Goal: Contribute content: Contribute content

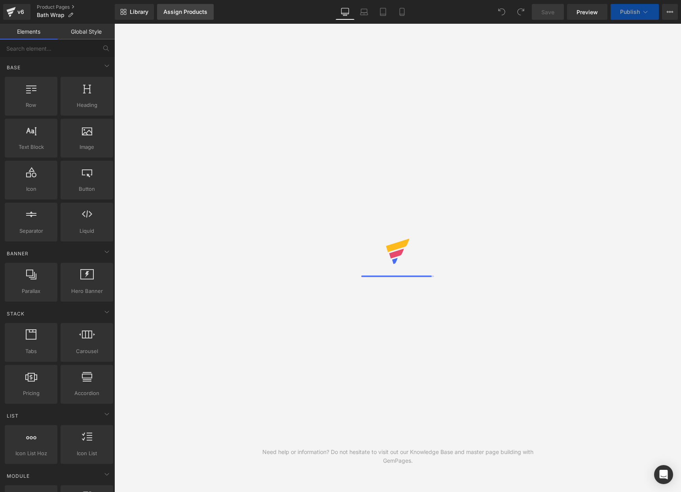
click at [196, 13] on div "Assign Products" at bounding box center [185, 12] width 44 height 6
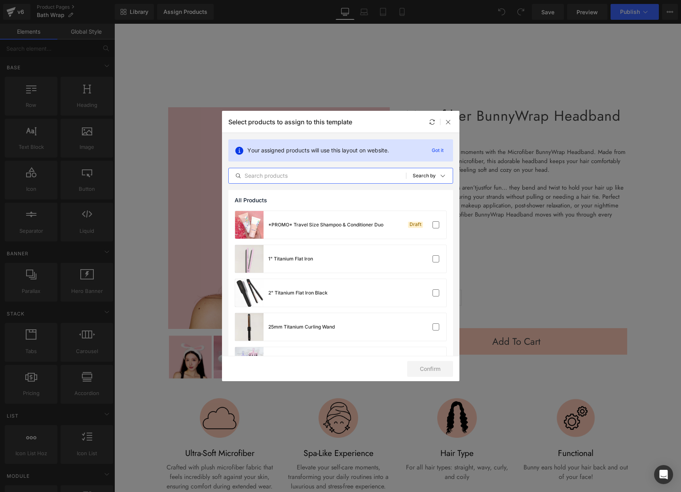
click at [346, 175] on input "text" at bounding box center [317, 175] width 177 height 9
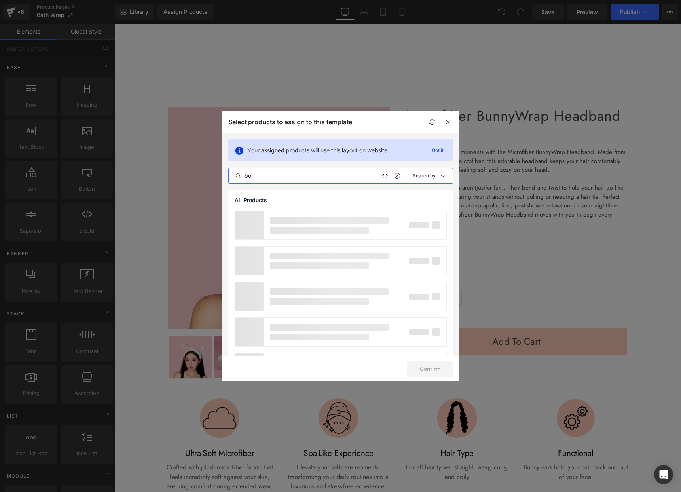
type input "b"
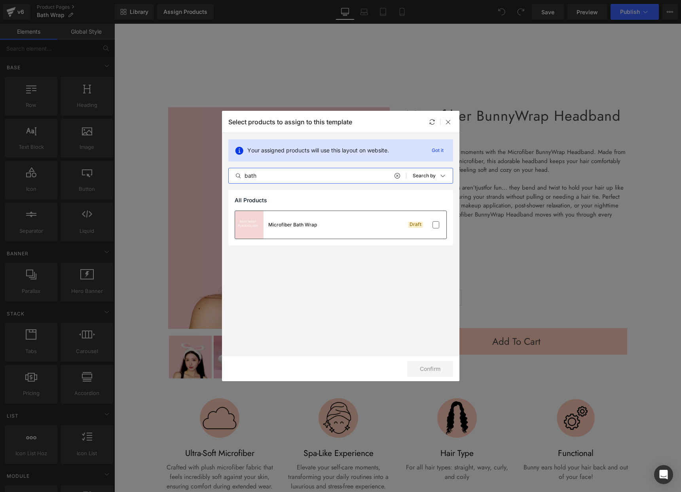
type input "bath"
click at [325, 234] on div "Microfiber Bath Wrap Draft" at bounding box center [340, 225] width 211 height 28
click at [431, 370] on button "Confirm" at bounding box center [430, 369] width 46 height 16
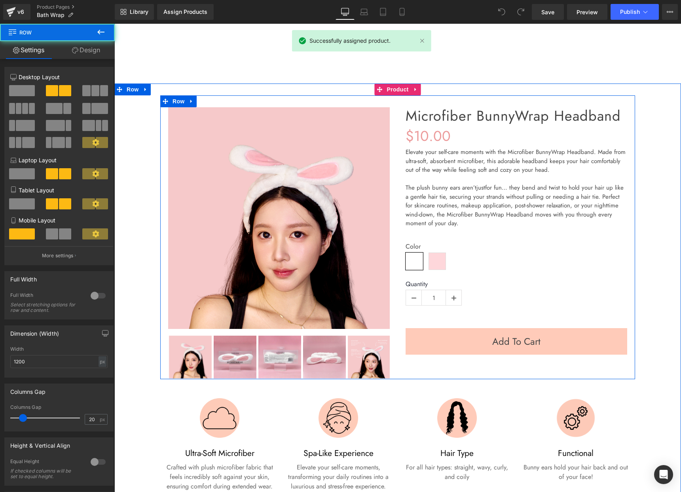
click at [434, 370] on div "Sale Off (P) Image" at bounding box center [397, 237] width 475 height 284
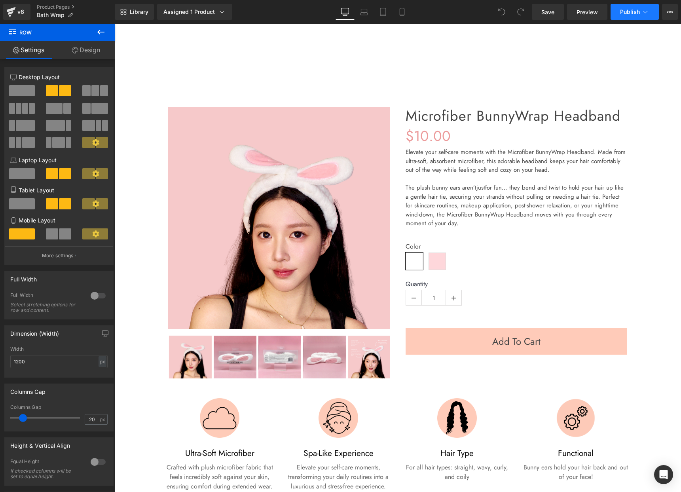
click at [646, 13] on icon at bounding box center [646, 12] width 8 height 8
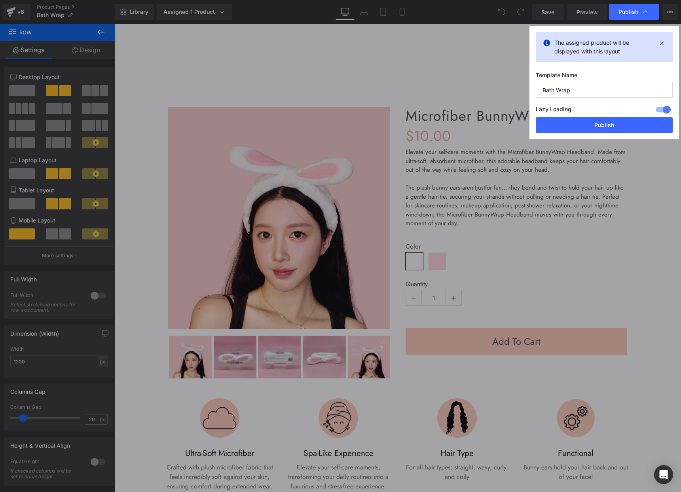
drag, startPoint x: 561, startPoint y: 99, endPoint x: 447, endPoint y: 76, distance: 116.8
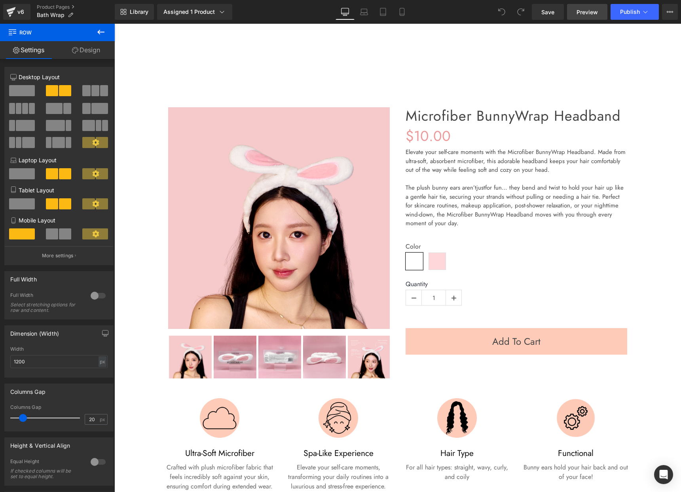
click at [572, 15] on link "Preview" at bounding box center [587, 12] width 40 height 16
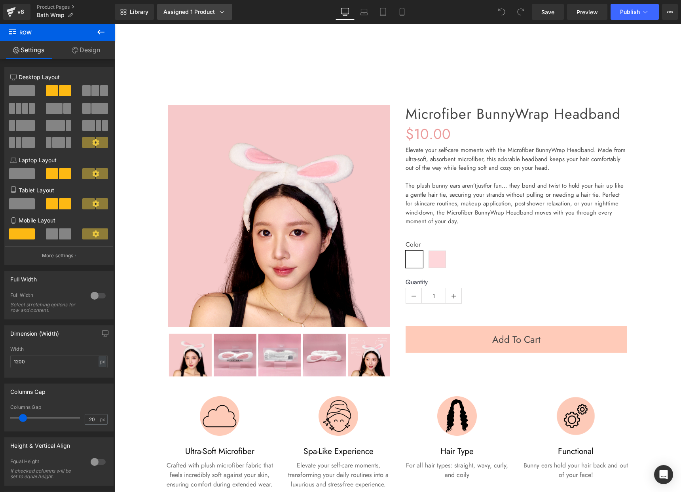
click at [212, 13] on div "Assigned 1 Product" at bounding box center [194, 12] width 63 height 8
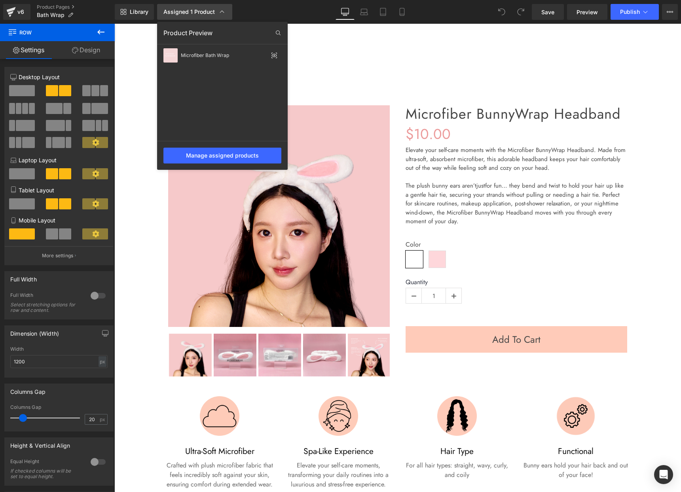
scroll to position [4, 0]
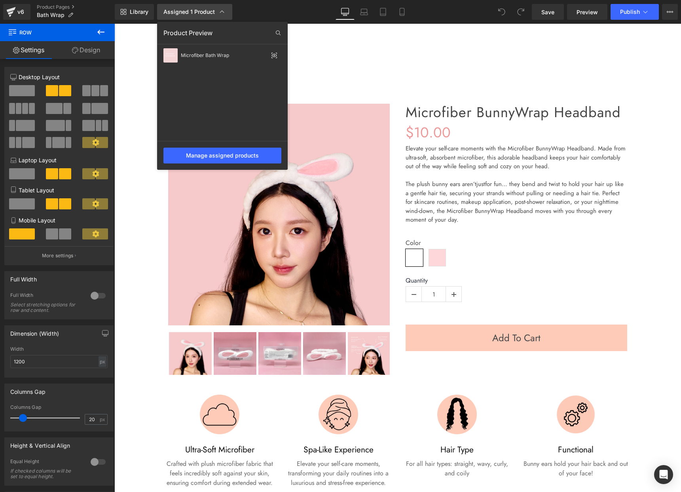
click at [212, 13] on div "Assigned 1 Product" at bounding box center [194, 12] width 63 height 8
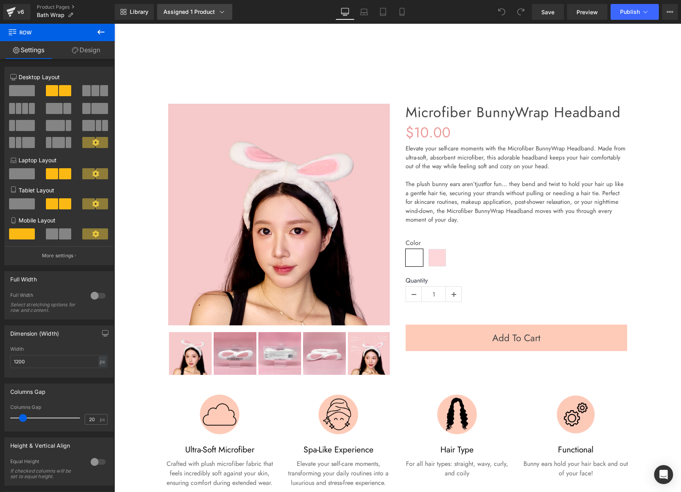
scroll to position [3, 0]
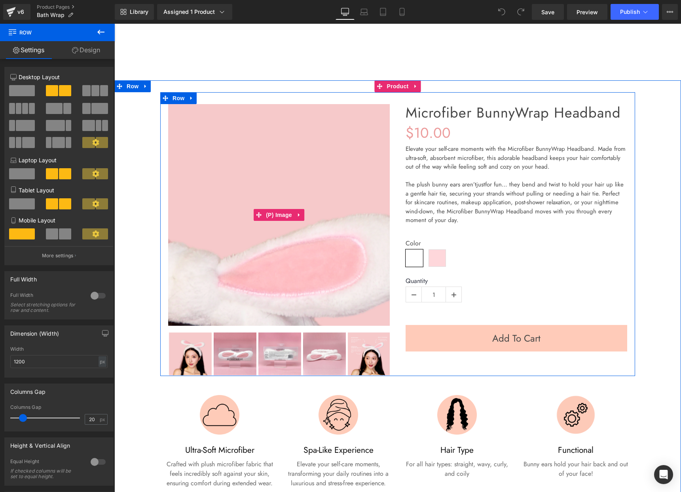
drag, startPoint x: 388, startPoint y: 151, endPoint x: 391, endPoint y: 123, distance: 27.9
click at [388, 151] on img at bounding box center [152, 435] width 798 height 798
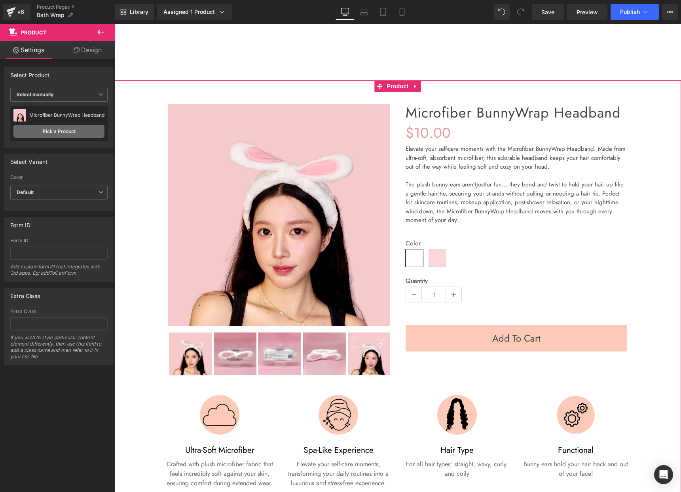
click at [62, 133] on link "Pick a Product" at bounding box center [58, 131] width 91 height 13
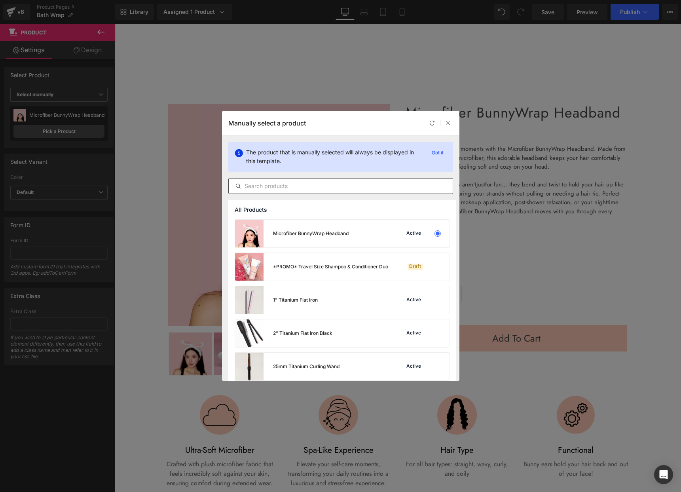
click at [346, 187] on input "text" at bounding box center [341, 185] width 224 height 9
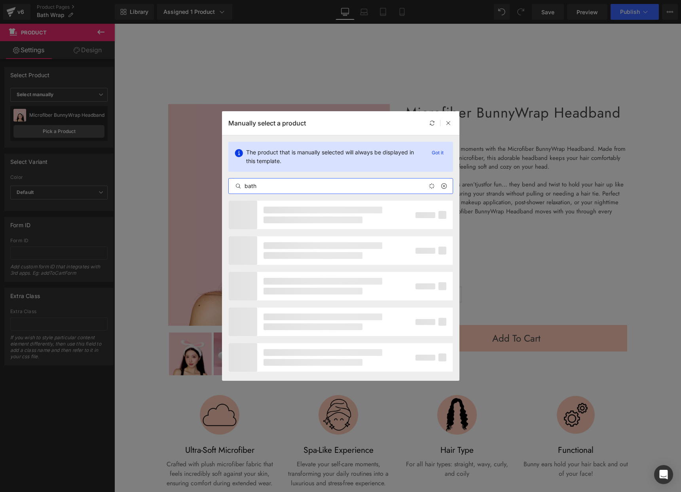
type input "bath"
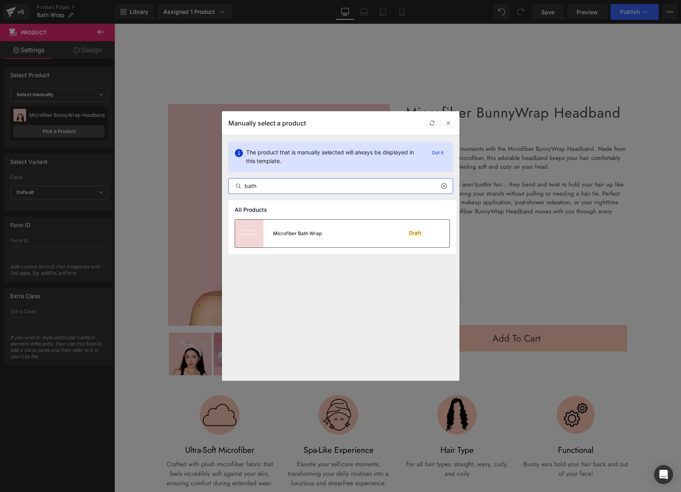
click at [323, 237] on div "Microfiber Bath Wrap Draft" at bounding box center [342, 234] width 215 height 28
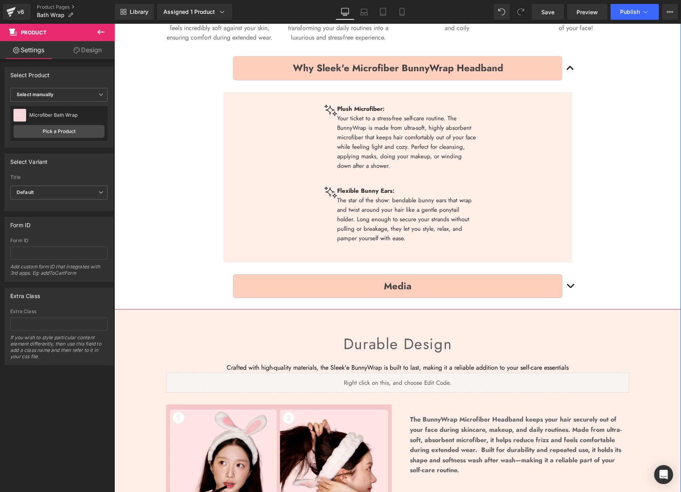
scroll to position [426, 0]
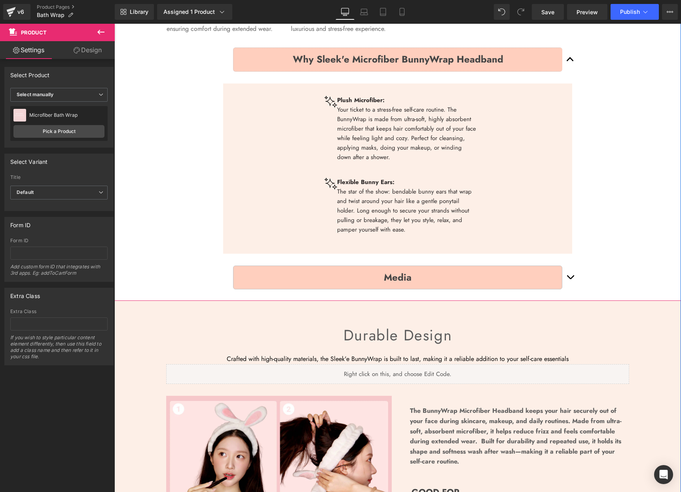
click at [399, 123] on p "Your ticket to a stress-free self-care routine. The BunnyWrap is made from ultr…" at bounding box center [407, 133] width 140 height 57
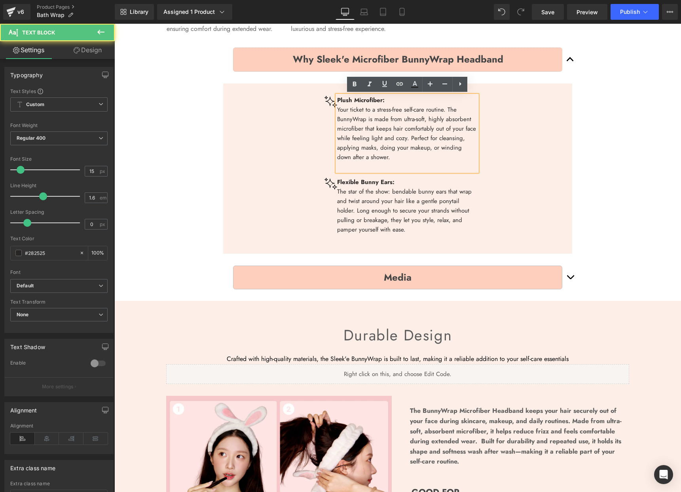
click at [399, 123] on p "Your ticket to a stress-free self-care routine. The BunnyWrap is made from ultr…" at bounding box center [407, 133] width 140 height 57
click at [350, 119] on p "Your ticket to a stress-free self-care routine. The BunnyWrap is made from ultr…" at bounding box center [407, 133] width 140 height 57
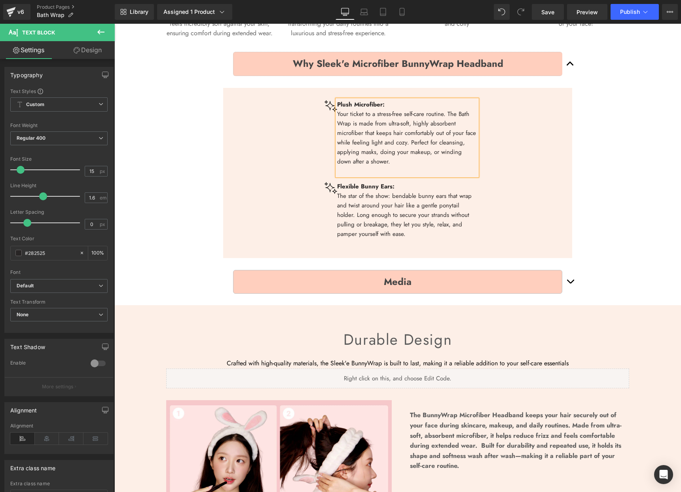
click at [374, 194] on p "The star of the show: bendable bunny ears that wrap and twist around your hair …" at bounding box center [407, 214] width 140 height 47
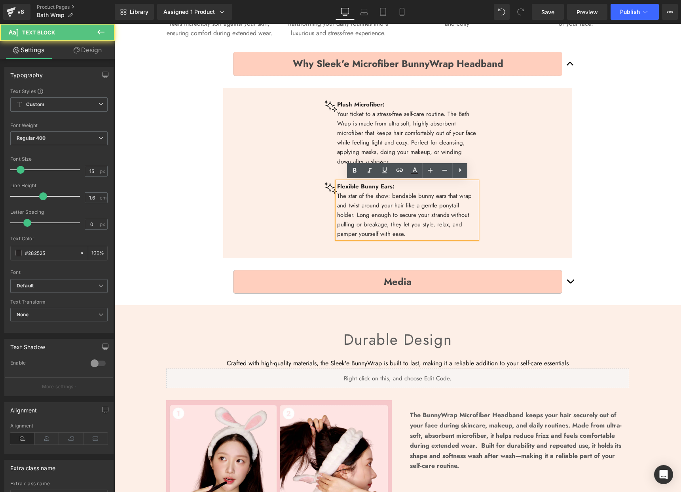
scroll to position [420, 0]
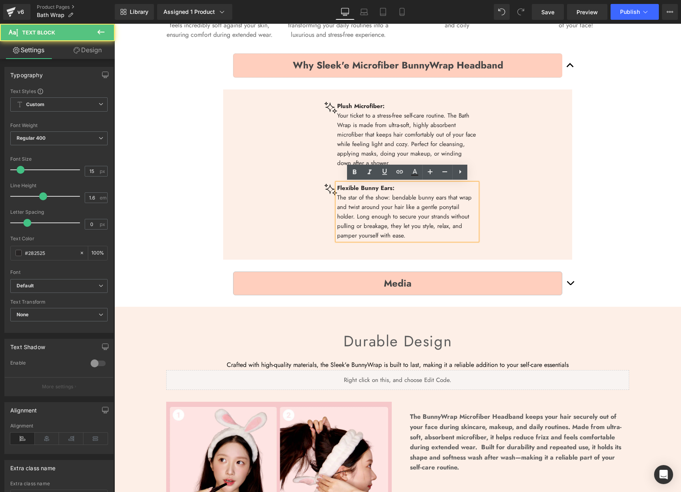
click at [358, 186] on b "Flexible Bunny Ears:" at bounding box center [365, 188] width 57 height 9
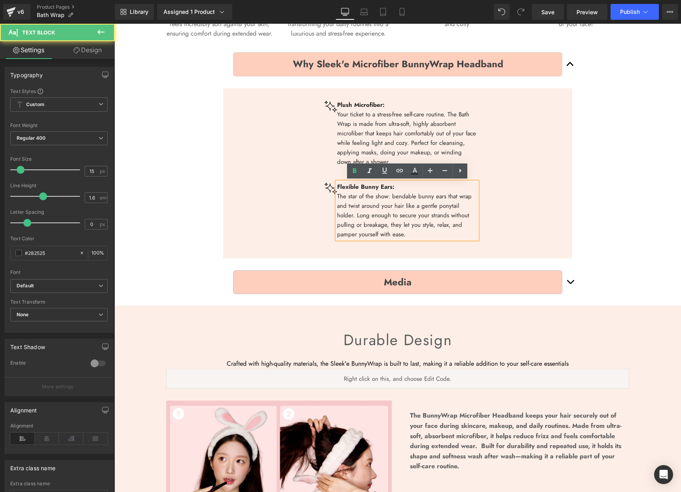
click at [359, 186] on b "Flexible Bunny Ears:" at bounding box center [365, 186] width 57 height 9
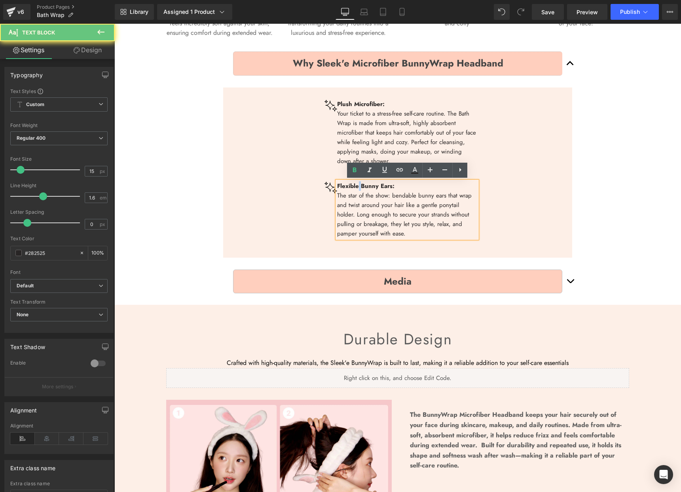
click at [359, 186] on b "Flexible Bunny Ears:" at bounding box center [365, 186] width 57 height 9
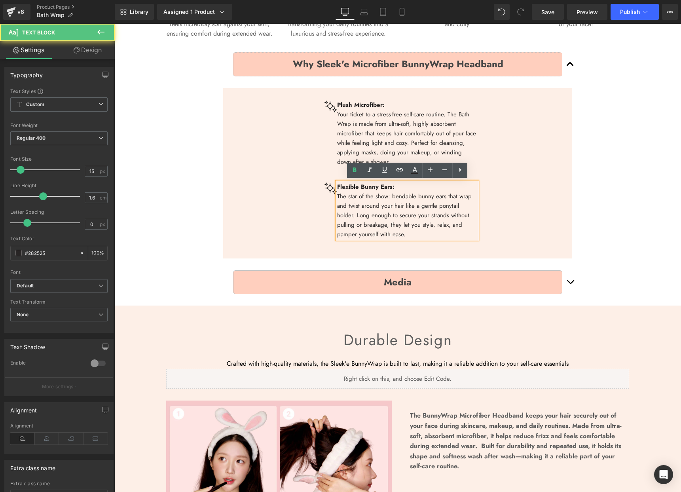
scroll to position [423, 0]
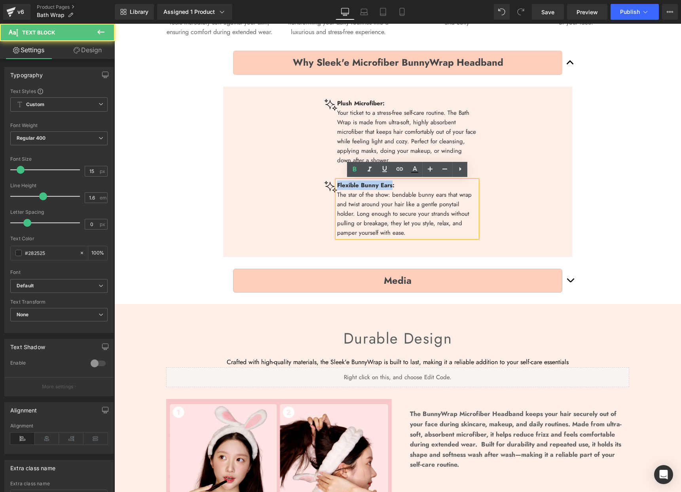
drag, startPoint x: 392, startPoint y: 186, endPoint x: 312, endPoint y: 182, distance: 80.1
click at [312, 182] on div "Image Plush Microfiber: Your ticket to a stress-free self-care routine. The Bat…" at bounding box center [401, 169] width 343 height 165
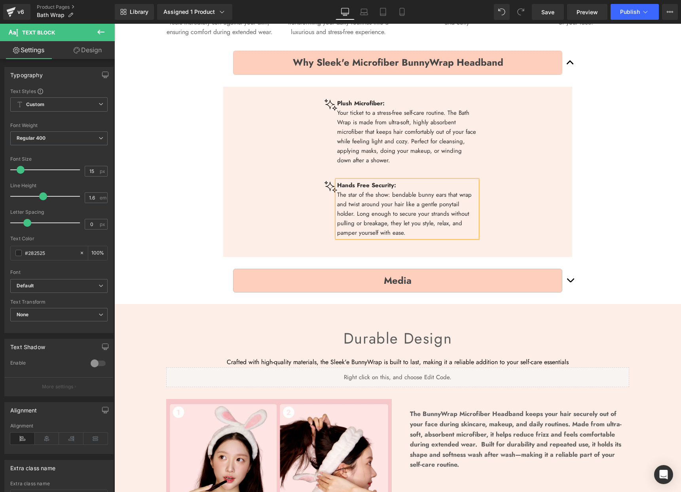
click at [404, 202] on p "The star of the show: bendable bunny ears that wrap and twist around your hair …" at bounding box center [407, 213] width 140 height 47
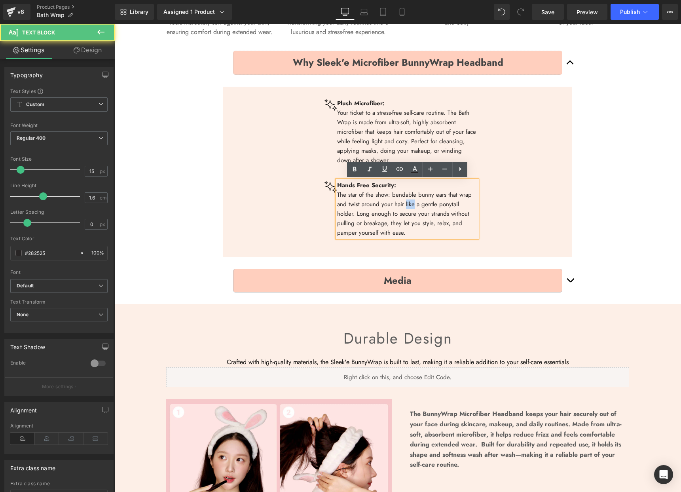
click at [404, 202] on p "The star of the show: bendable bunny ears that wrap and twist around your hair …" at bounding box center [407, 213] width 140 height 47
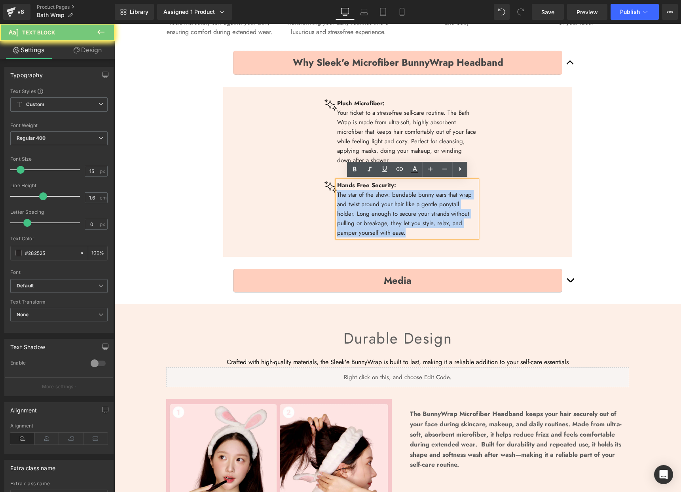
click at [404, 202] on p "The star of the show: bendable bunny ears that wrap and twist around your hair …" at bounding box center [407, 213] width 140 height 47
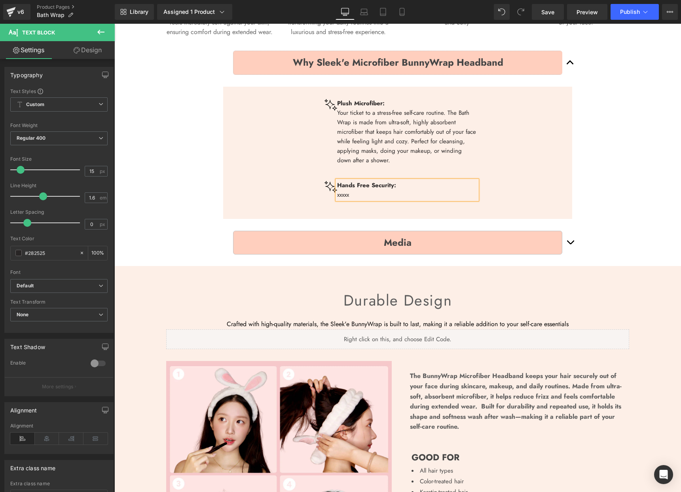
click at [512, 175] on div "Image Plush Microfiber: Your ticket to a stress-free self-care routine. The Bat…" at bounding box center [401, 150] width 343 height 127
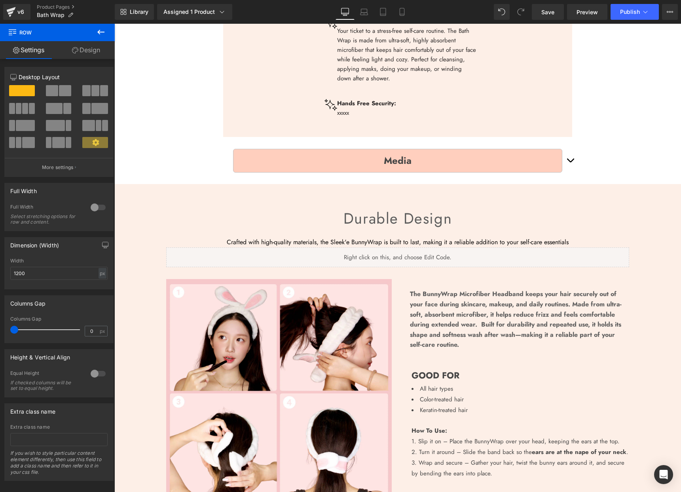
click at [568, 160] on button "button" at bounding box center [570, 161] width 16 height 36
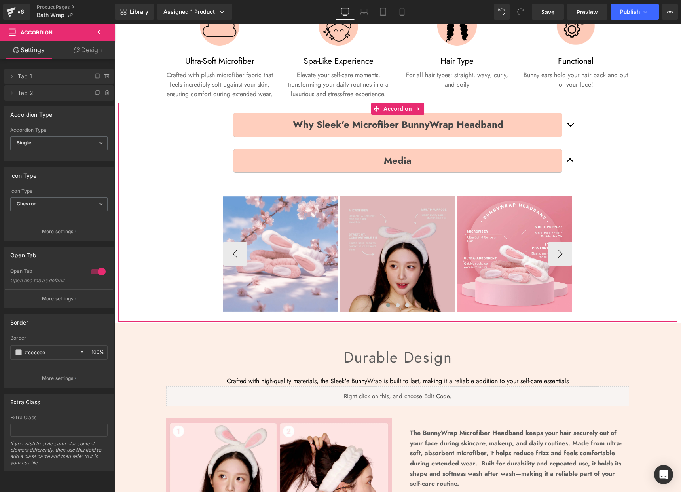
click at [401, 236] on img at bounding box center [397, 253] width 115 height 115
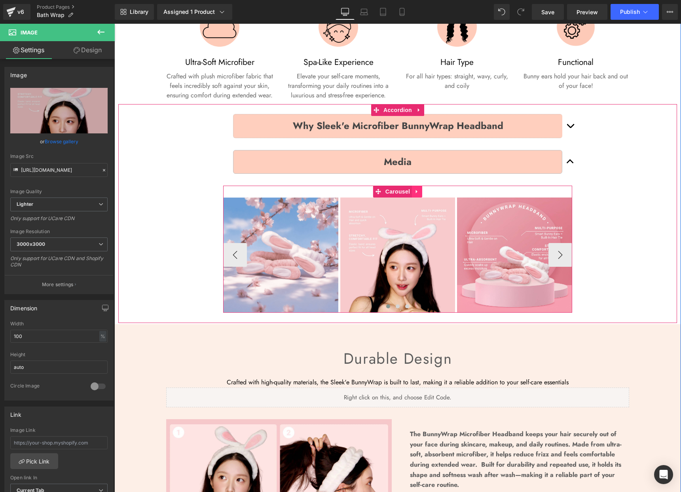
scroll to position [362, 0]
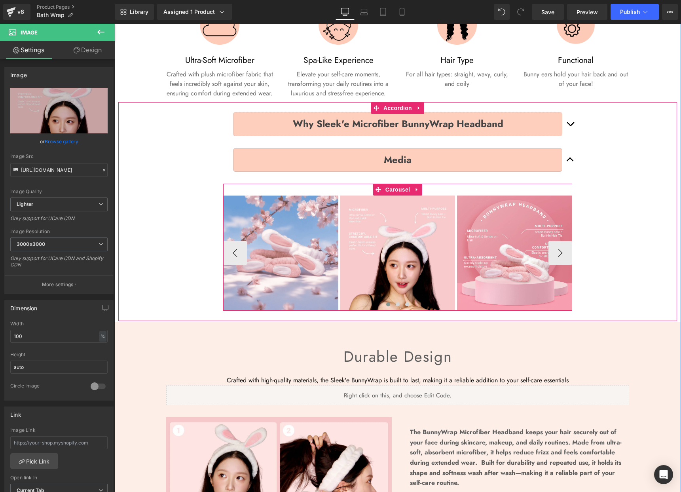
click at [415, 191] on icon at bounding box center [417, 189] width 6 height 6
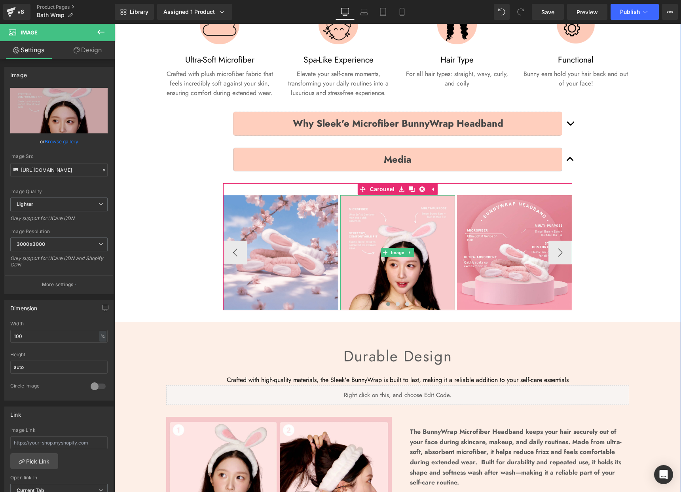
click at [412, 252] on icon at bounding box center [410, 252] width 4 height 5
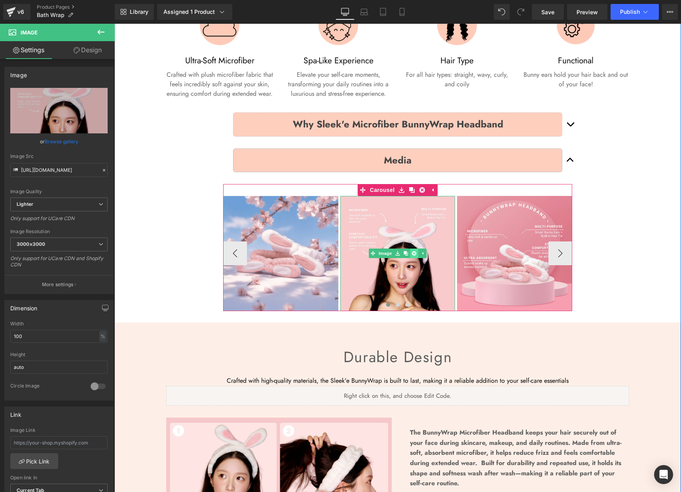
click at [416, 253] on icon at bounding box center [414, 253] width 4 height 4
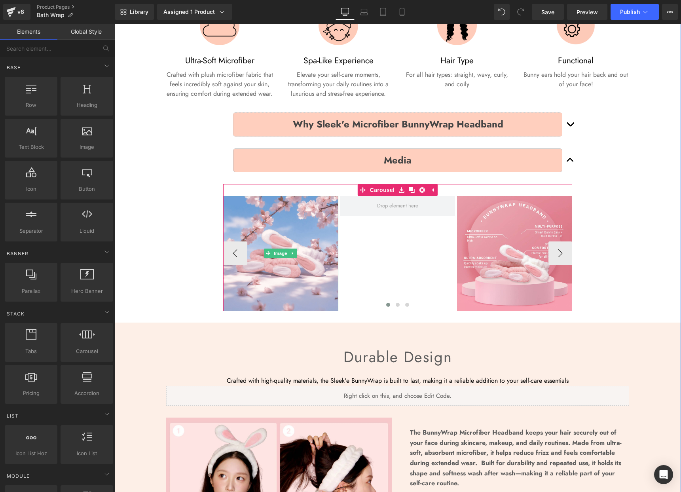
click at [294, 252] on icon at bounding box center [293, 253] width 4 height 5
click at [298, 253] on icon at bounding box center [297, 253] width 4 height 4
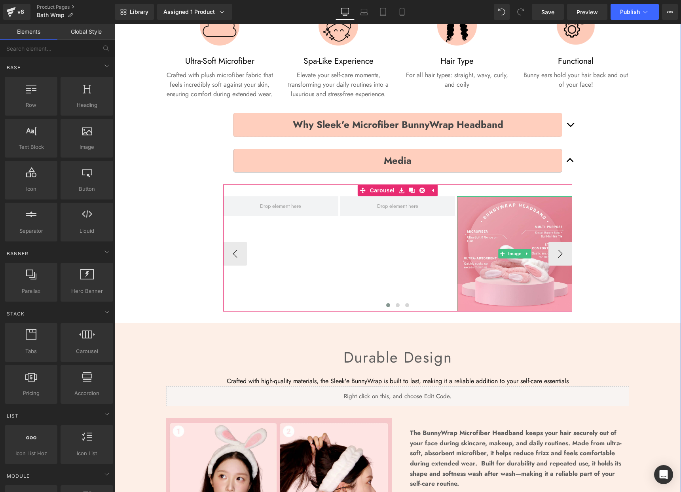
drag, startPoint x: 528, startPoint y: 252, endPoint x: 524, endPoint y: 254, distance: 5.0
click at [528, 252] on icon at bounding box center [527, 253] width 4 height 5
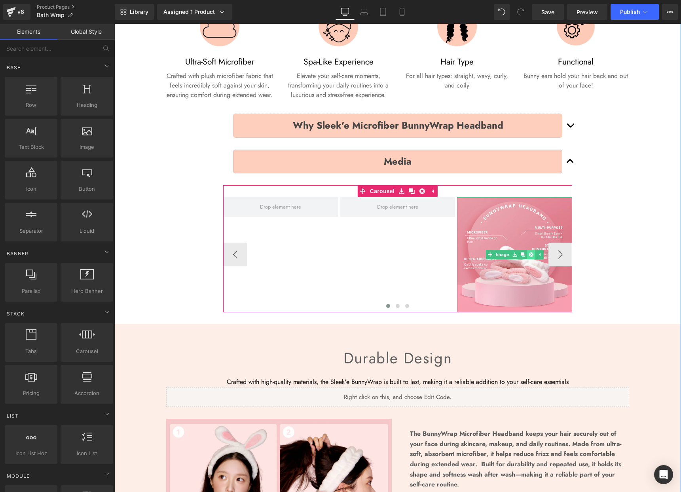
click at [530, 255] on icon at bounding box center [531, 255] width 4 height 4
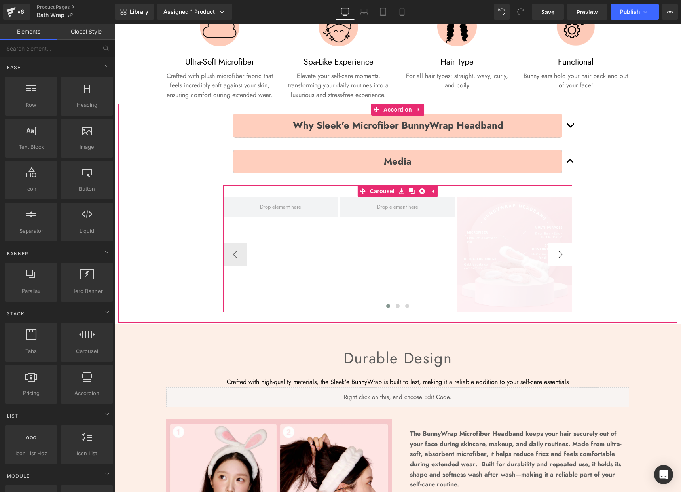
click at [566, 254] on button "›" at bounding box center [561, 255] width 24 height 24
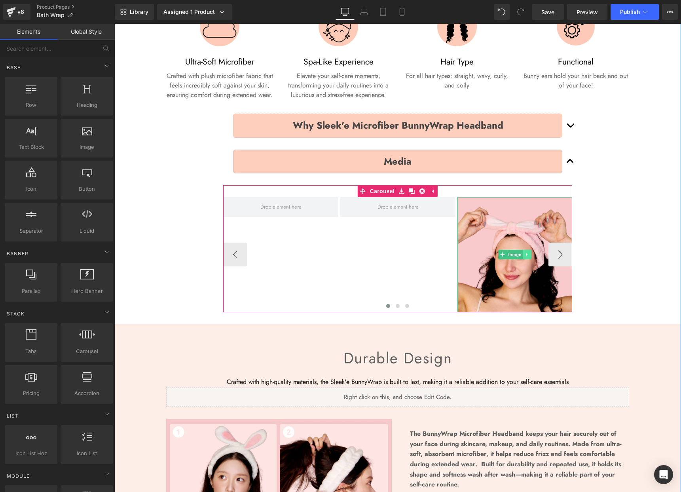
click at [529, 255] on icon at bounding box center [527, 254] width 4 height 5
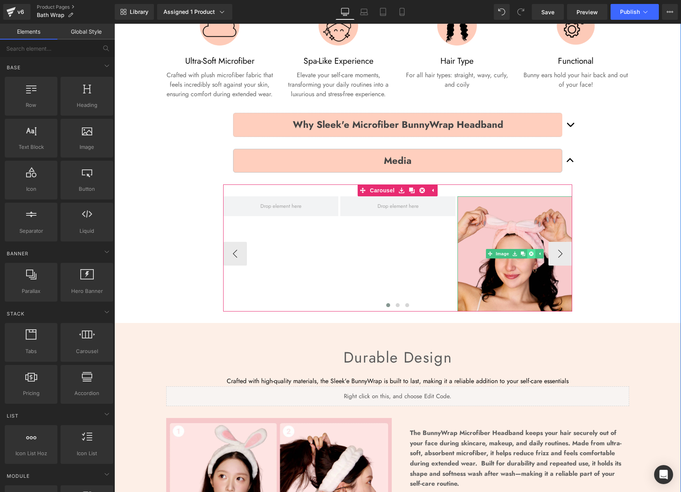
click at [528, 255] on link at bounding box center [531, 253] width 8 height 9
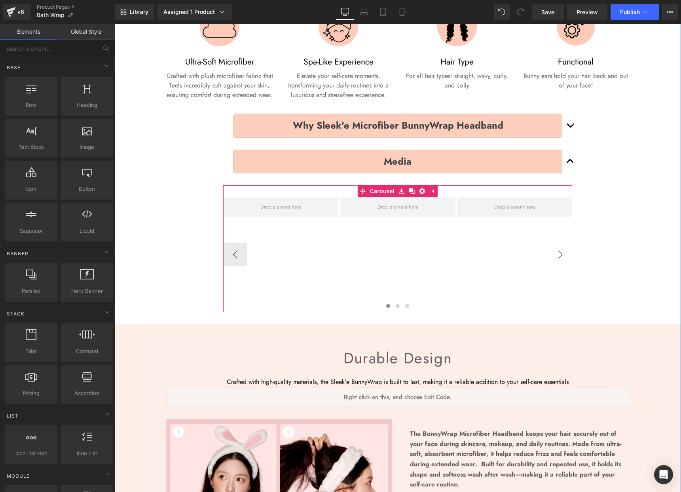
click at [568, 256] on button "›" at bounding box center [561, 255] width 24 height 24
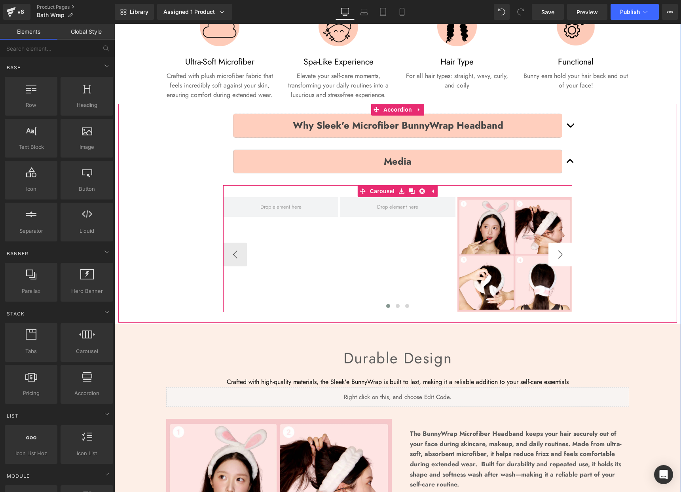
click at [568, 256] on button "›" at bounding box center [561, 255] width 24 height 24
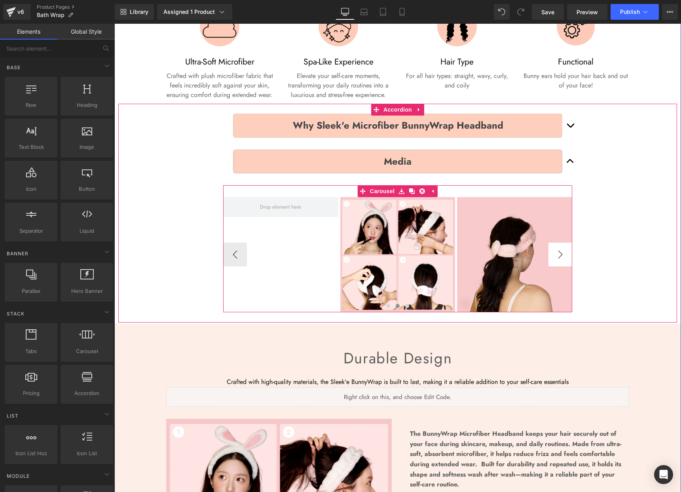
click at [568, 256] on button "›" at bounding box center [561, 255] width 24 height 24
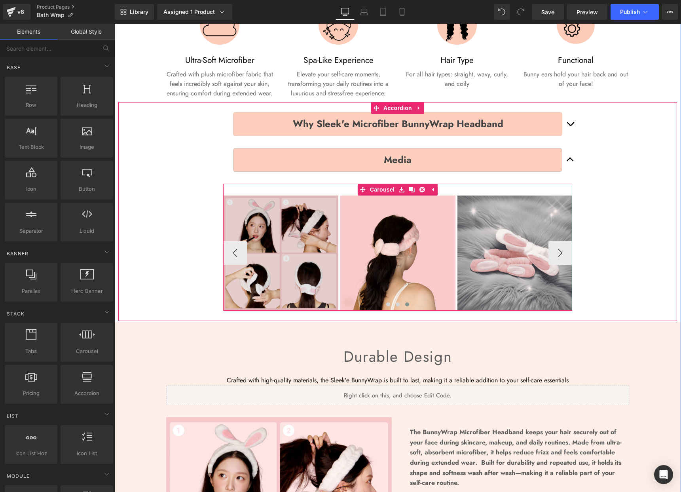
click at [303, 248] on img at bounding box center [281, 253] width 115 height 115
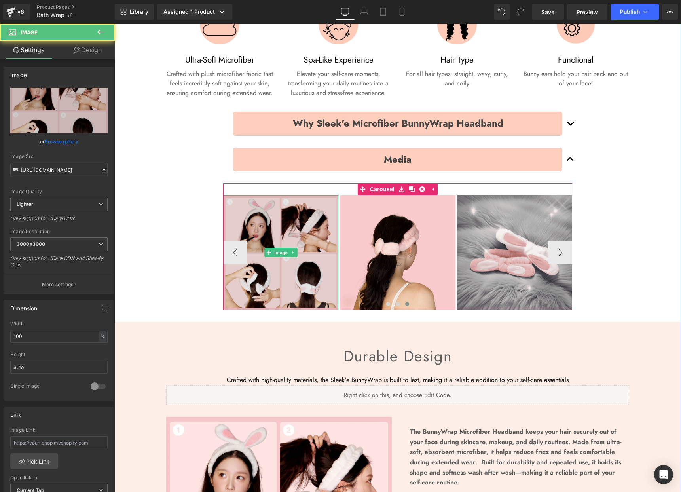
scroll to position [363, 0]
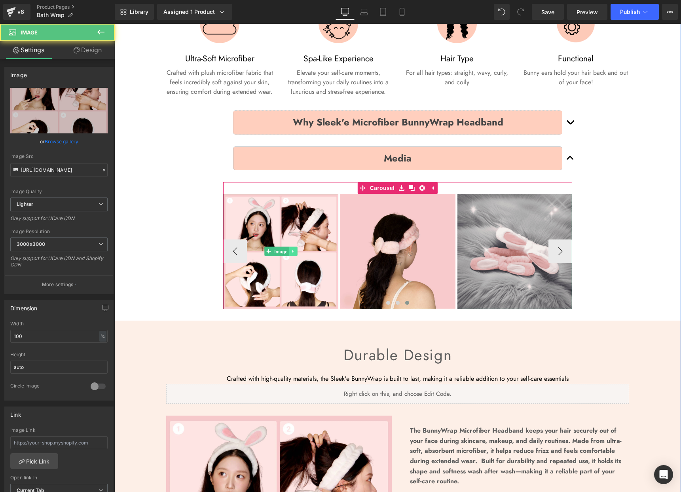
drag, startPoint x: 289, startPoint y: 251, endPoint x: 296, endPoint y: 251, distance: 7.5
click at [289, 251] on span "Image" at bounding box center [281, 251] width 17 height 9
click at [294, 252] on icon at bounding box center [293, 251] width 4 height 5
click at [301, 252] on link at bounding box center [297, 251] width 8 height 9
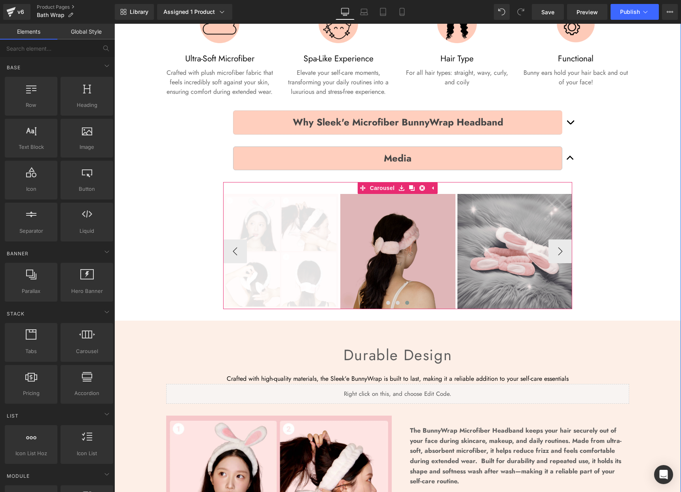
drag, startPoint x: 399, startPoint y: 248, endPoint x: 418, endPoint y: 253, distance: 19.5
click at [399, 248] on span "Image" at bounding box center [398, 251] width 17 height 9
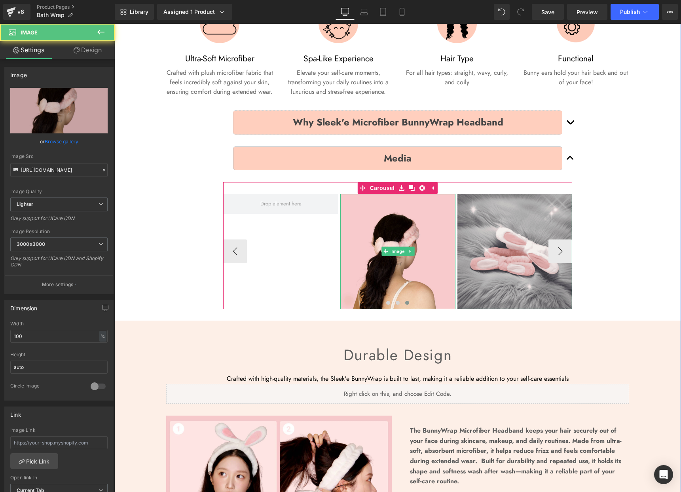
click at [412, 252] on icon at bounding box center [410, 251] width 4 height 5
click at [412, 251] on icon at bounding box center [414, 251] width 4 height 4
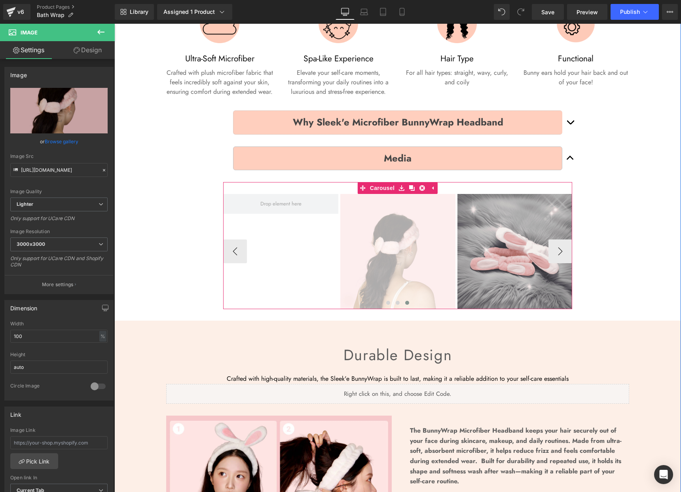
click at [491, 253] on img at bounding box center [515, 251] width 115 height 115
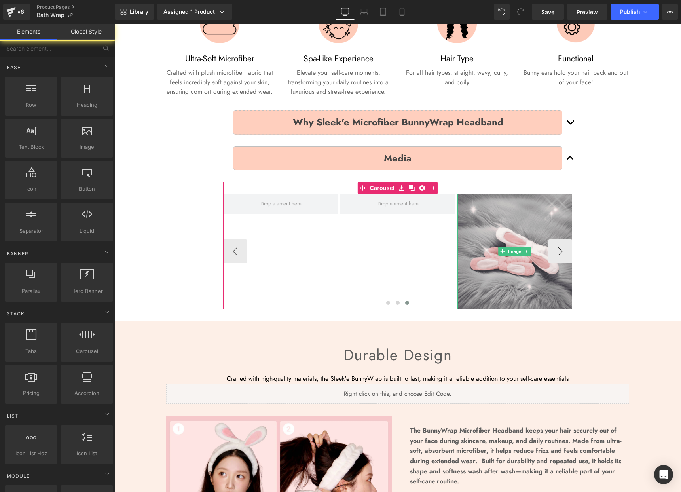
click at [529, 252] on icon at bounding box center [527, 251] width 4 height 5
click at [530, 251] on icon at bounding box center [531, 251] width 4 height 4
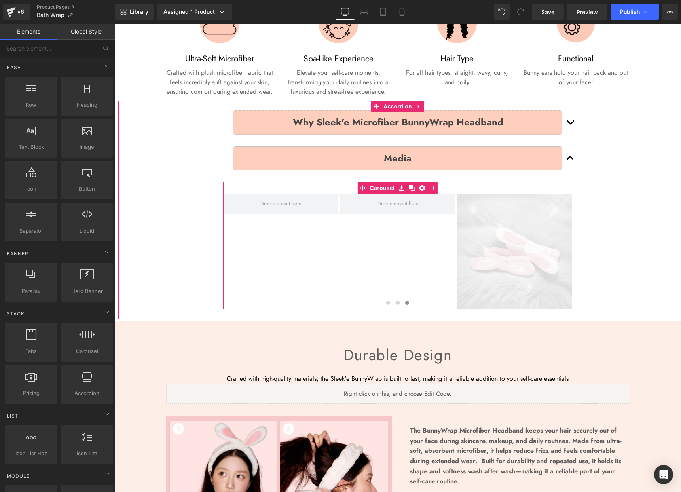
click at [559, 334] on div "Durable design Heading Crafted with high-quality materials, the Sleek'e BunnyWr…" at bounding box center [397, 375] width 475 height 82
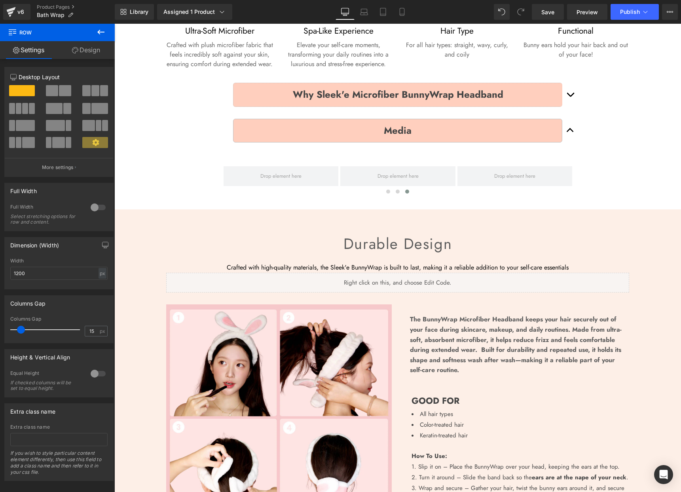
scroll to position [0, 0]
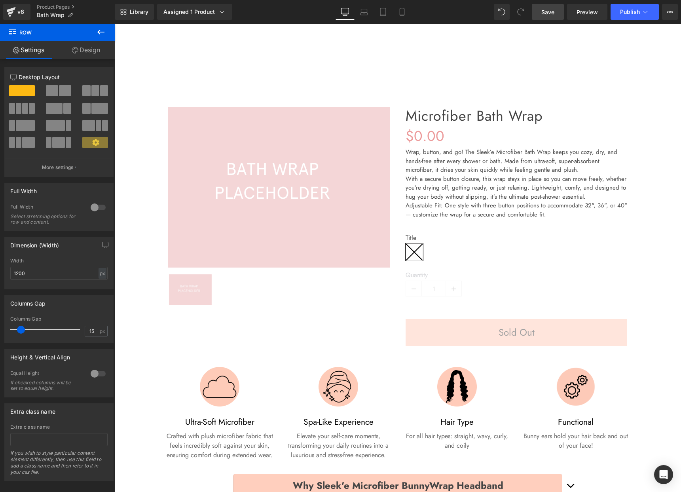
click at [547, 14] on span "Save" at bounding box center [547, 12] width 13 height 8
click at [667, 12] on button "View Live Page View with current Template Save Template to Library Schedule Pub…" at bounding box center [670, 12] width 16 height 16
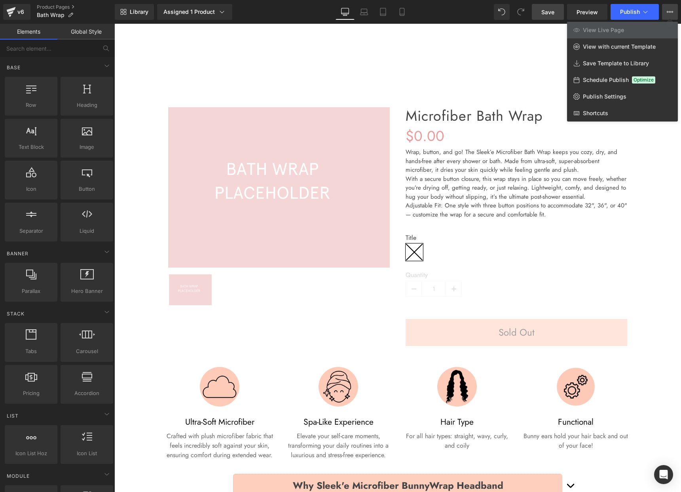
click at [461, 63] on div at bounding box center [397, 258] width 567 height 468
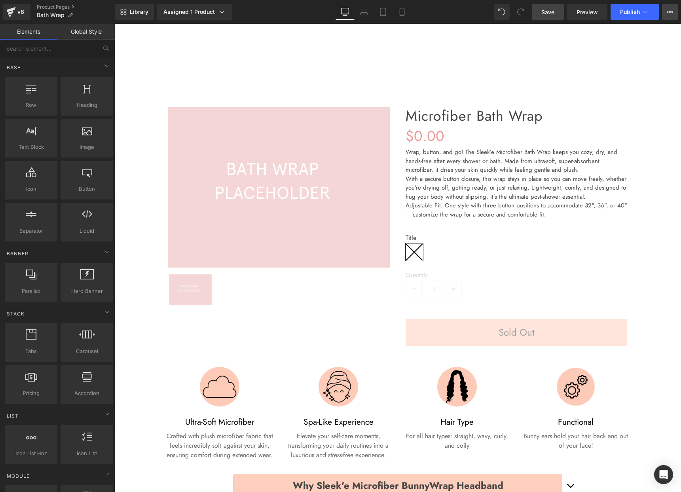
click at [669, 12] on icon at bounding box center [668, 12] width 2 height 2
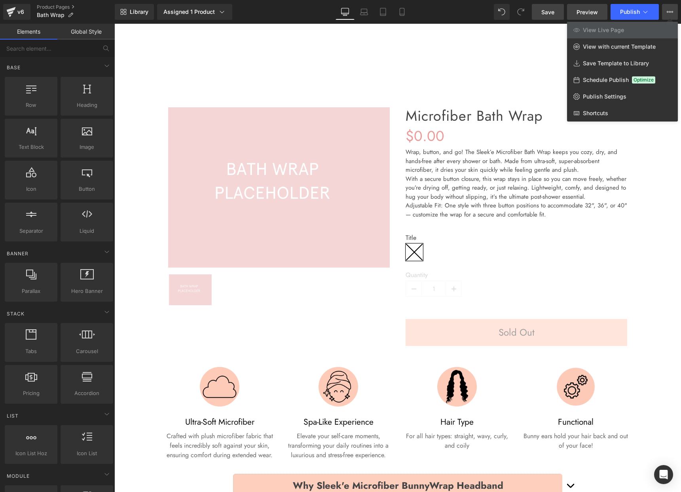
click at [592, 13] on span "Preview" at bounding box center [587, 12] width 21 height 8
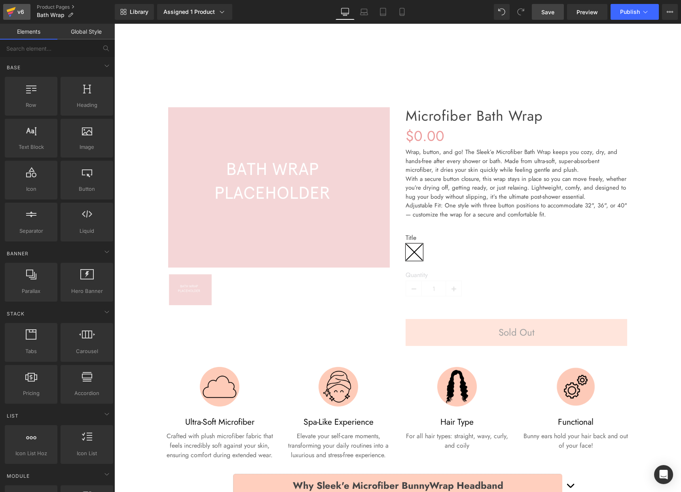
click at [30, 11] on link "v6" at bounding box center [16, 12] width 27 height 16
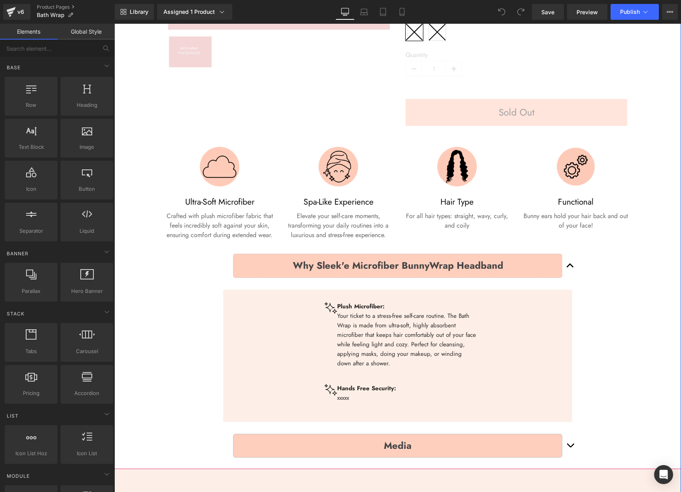
click at [331, 201] on div "Spa-Like Experience Heading" at bounding box center [338, 197] width 109 height 22
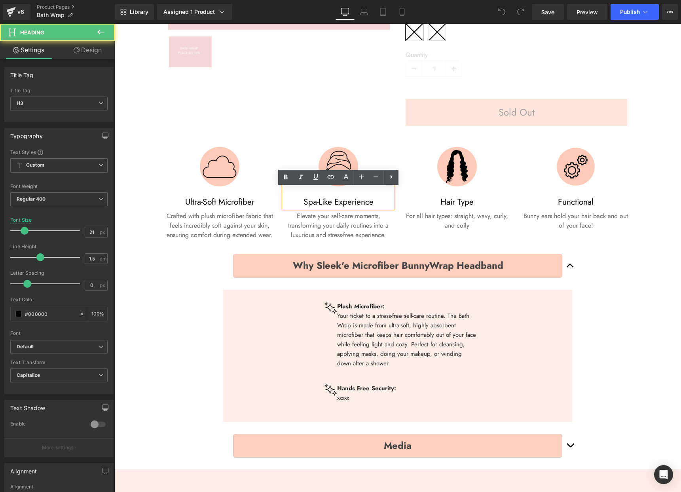
scroll to position [236, 0]
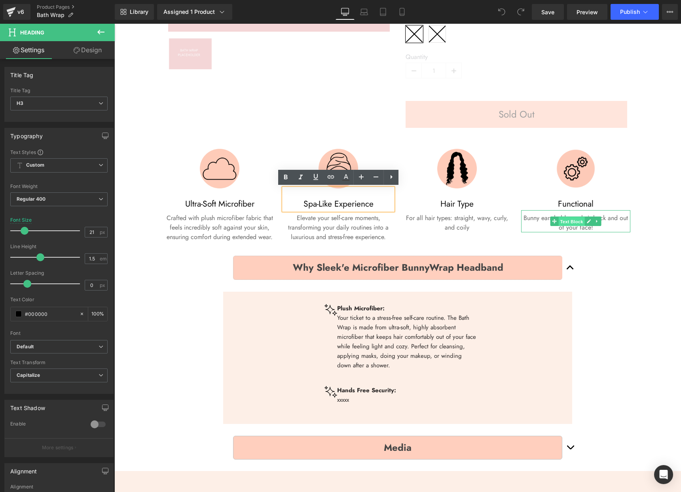
click at [576, 221] on span "Text Block" at bounding box center [571, 221] width 26 height 9
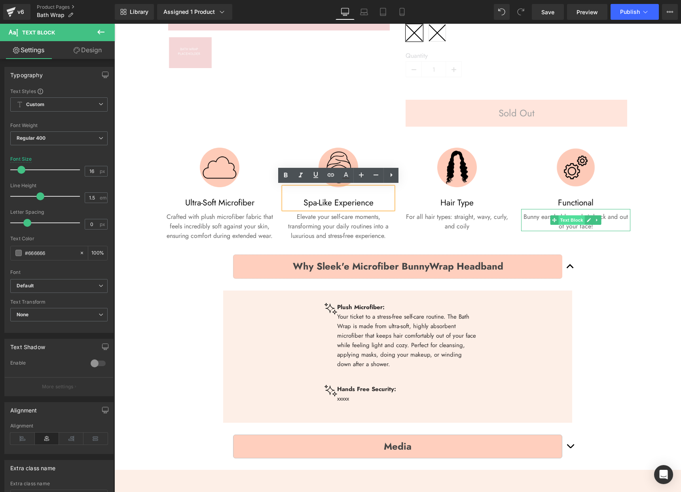
click at [574, 220] on span "Text Block" at bounding box center [571, 219] width 26 height 9
drag, startPoint x: 589, startPoint y: 219, endPoint x: 584, endPoint y: 219, distance: 5.2
click at [589, 219] on icon at bounding box center [589, 220] width 4 height 4
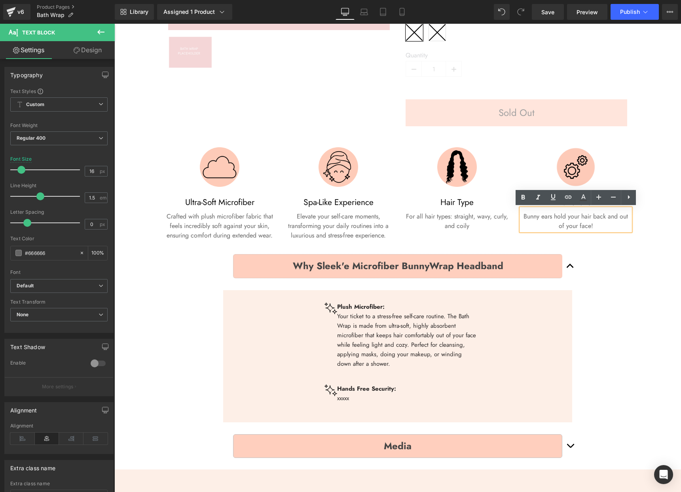
scroll to position [236, 0]
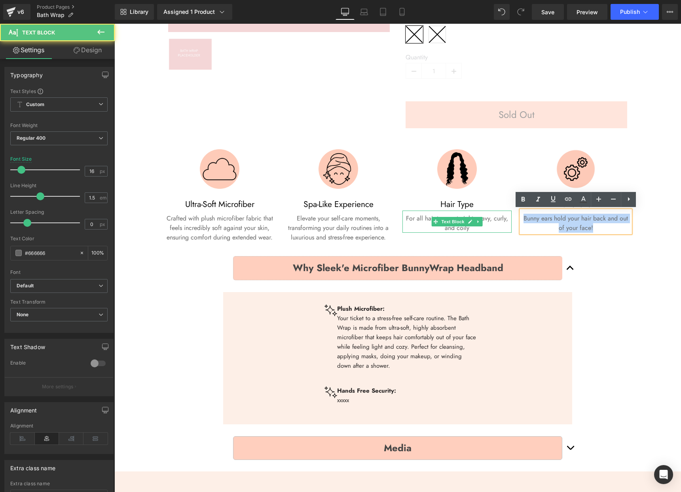
drag, startPoint x: 590, startPoint y: 229, endPoint x: 507, endPoint y: 221, distance: 83.5
click at [507, 221] on div "Image Ultra-Soft Microfiber Heading Crafted with plush microfiber fabric that f…" at bounding box center [397, 188] width 475 height 116
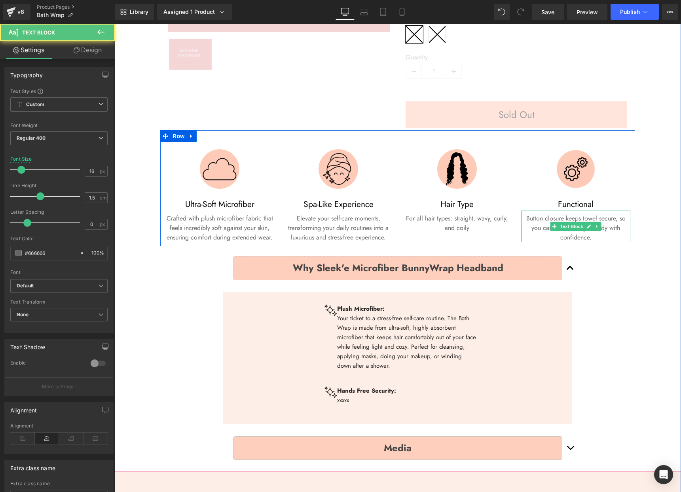
click at [544, 227] on p "Button closure keeps towel secure, so you can move and get ready with confidenc…" at bounding box center [575, 228] width 109 height 28
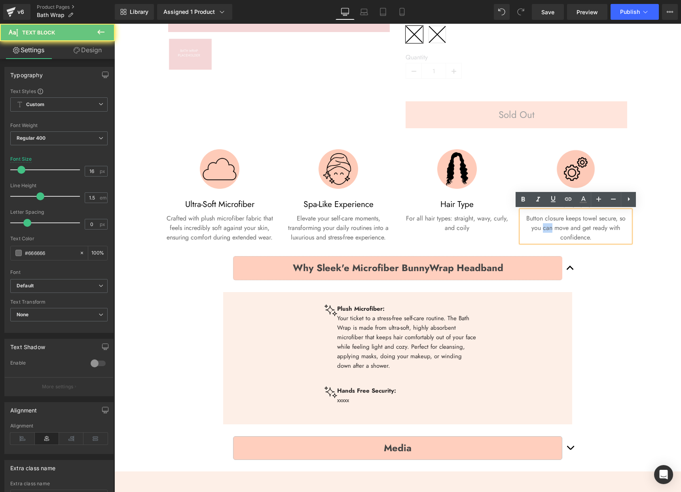
click at [544, 227] on p "Button closure keeps towel secure, so you can move and get ready with confidenc…" at bounding box center [575, 228] width 109 height 28
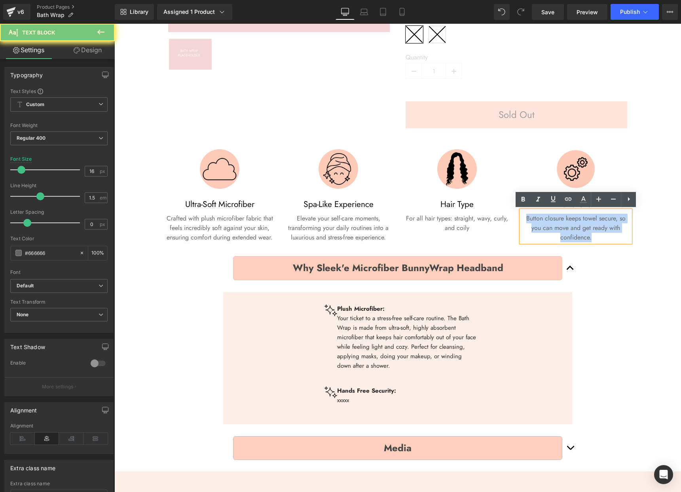
copy p "Button closure keeps towel secure, so you can move and get ready with confidenc…"
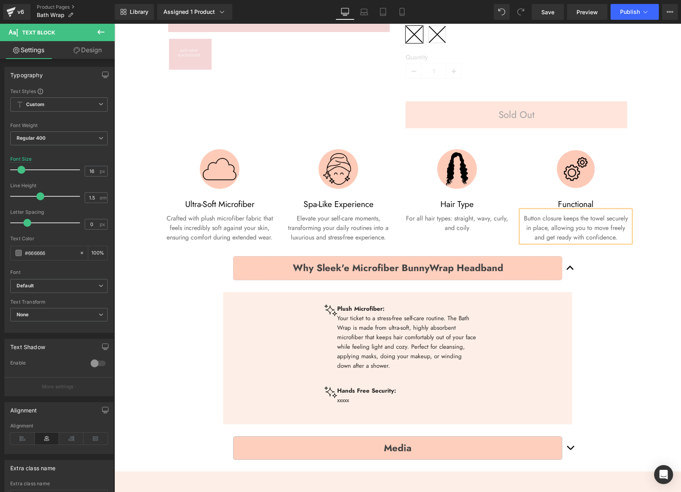
click at [646, 224] on div "Sale Off (P) Image ‹ › (P) Image List Microfiber Bath Wrap (P) Title $0" at bounding box center [397, 165] width 559 height 610
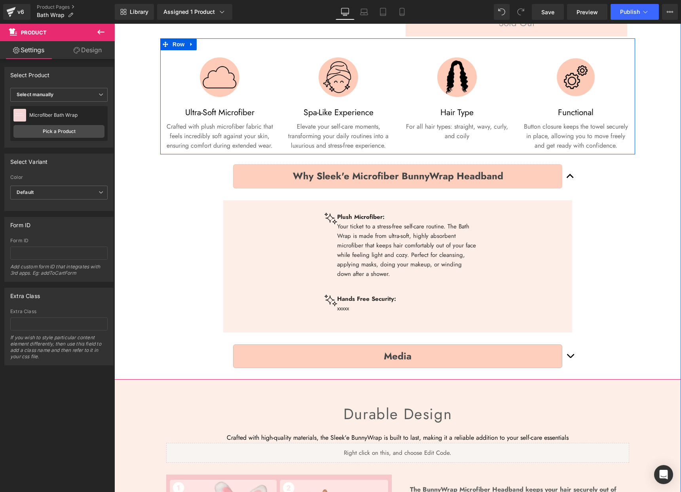
scroll to position [329, 0]
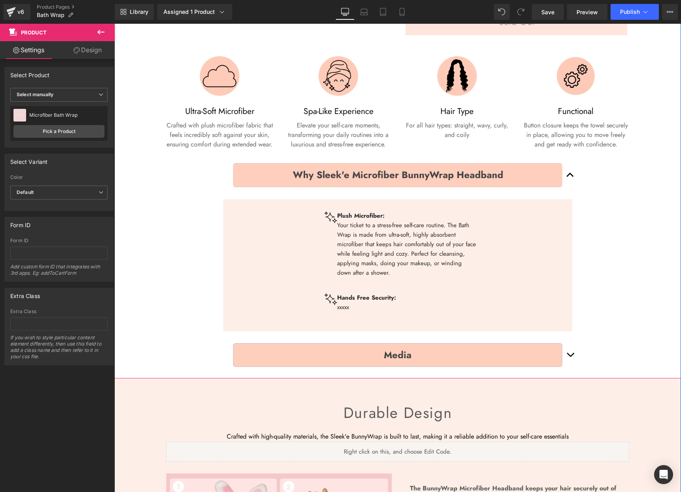
click at [375, 298] on b "Hands Free Security:" at bounding box center [366, 297] width 59 height 9
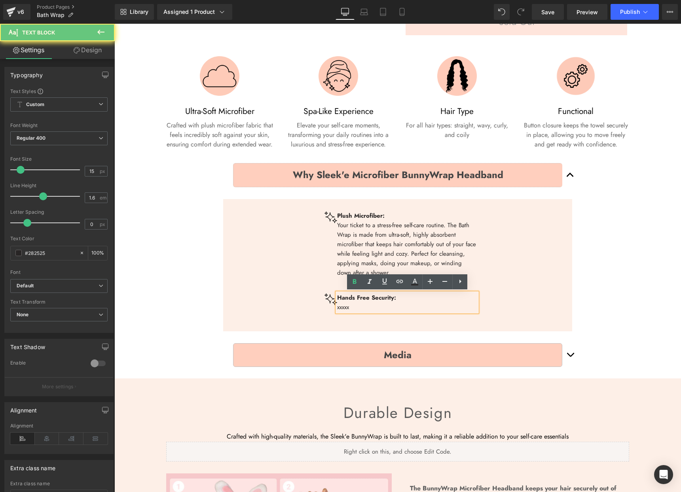
click at [374, 298] on b "Hands Free Security:" at bounding box center [366, 297] width 59 height 9
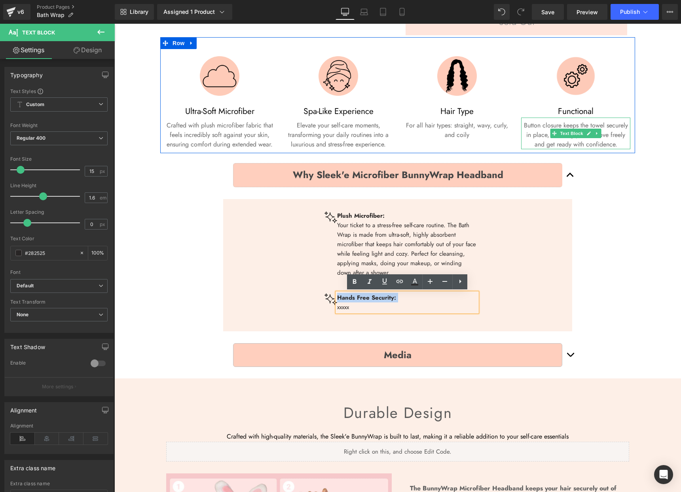
click at [585, 130] on link at bounding box center [589, 133] width 8 height 9
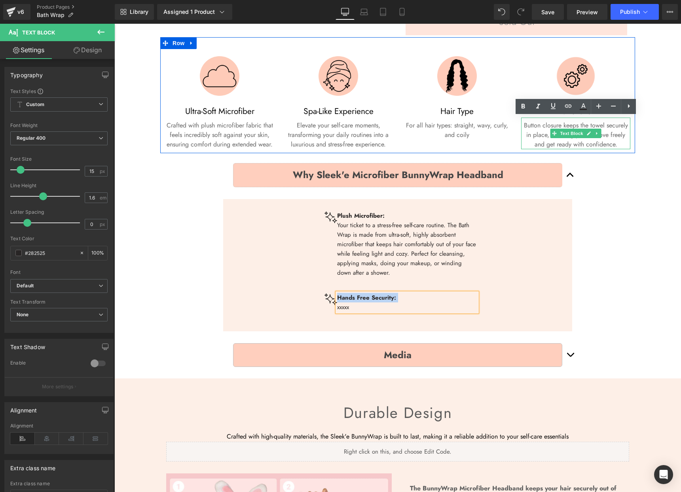
click at [585, 130] on p "Button closure keeps the towel securely in place, allowing you to move freely a…" at bounding box center [575, 135] width 109 height 28
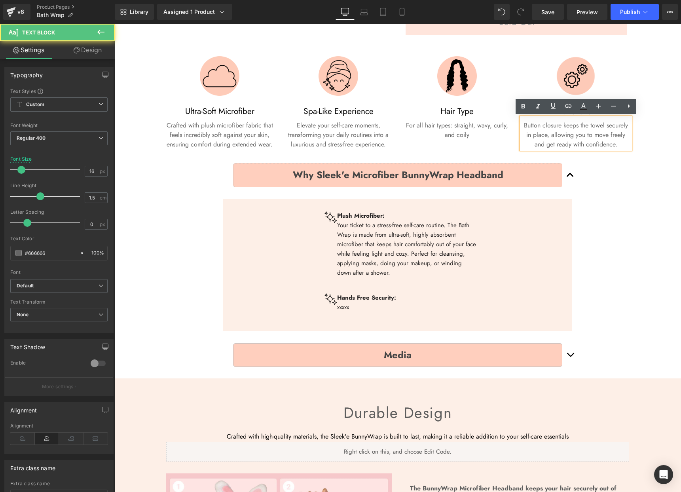
click at [587, 130] on p "Button closure keeps the towel securely in place, allowing you to move freely a…" at bounding box center [575, 135] width 109 height 28
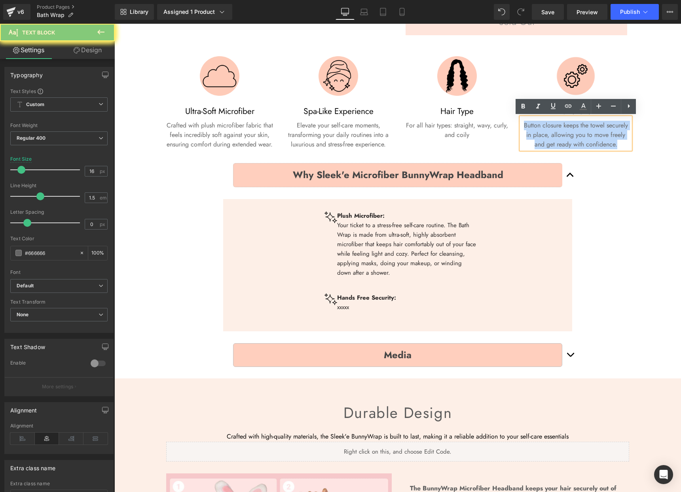
click at [587, 130] on p "Button closure keeps the towel securely in place, allowing you to move freely a…" at bounding box center [575, 135] width 109 height 28
copy p "Button closure keeps the towel securely in place, allowing you to move freely a…"
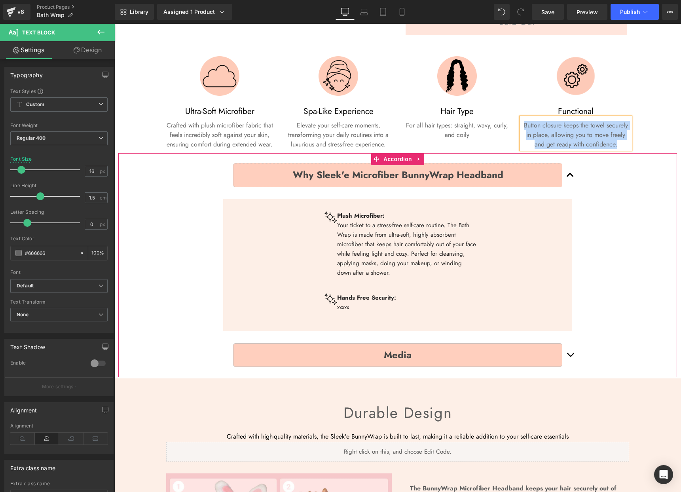
click at [370, 304] on p "xxxxx" at bounding box center [407, 306] width 140 height 9
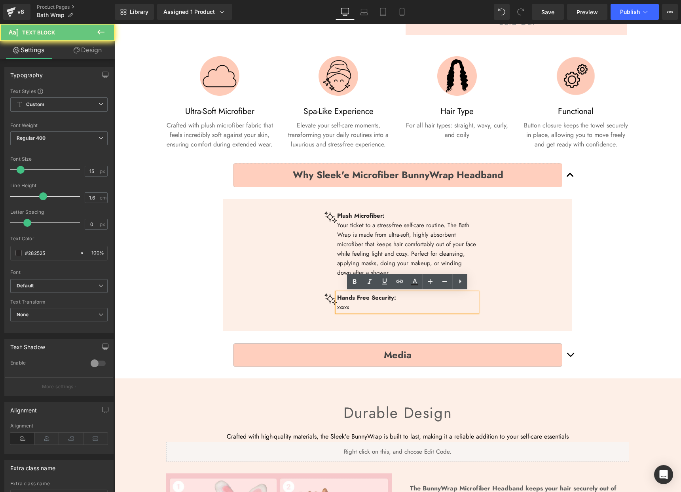
click at [370, 304] on p "xxxxx" at bounding box center [407, 306] width 140 height 9
paste div
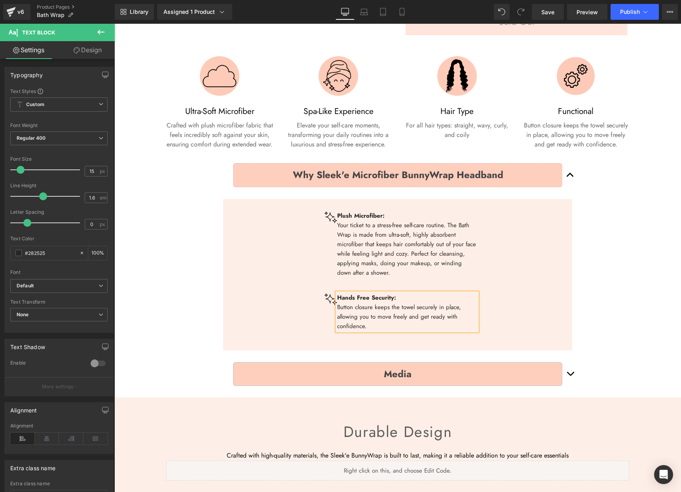
click at [373, 297] on b "Hands Free Security:" at bounding box center [366, 297] width 59 height 9
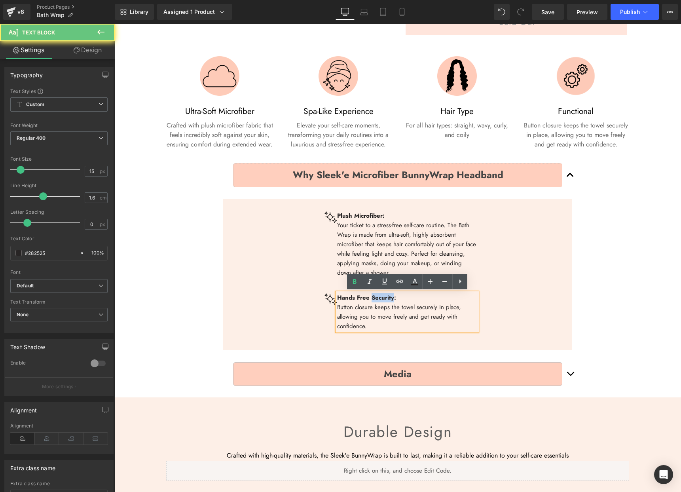
click at [373, 297] on b "Hands Free Security:" at bounding box center [366, 297] width 59 height 9
copy b "Hands Free Security:"
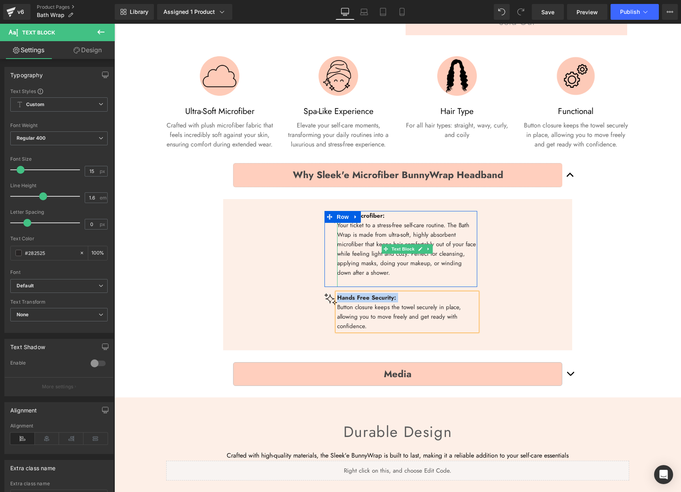
click at [448, 270] on p "Your ticket to a stress-free self-care routine. The Bath Wrap is made from ultr…" at bounding box center [407, 248] width 140 height 57
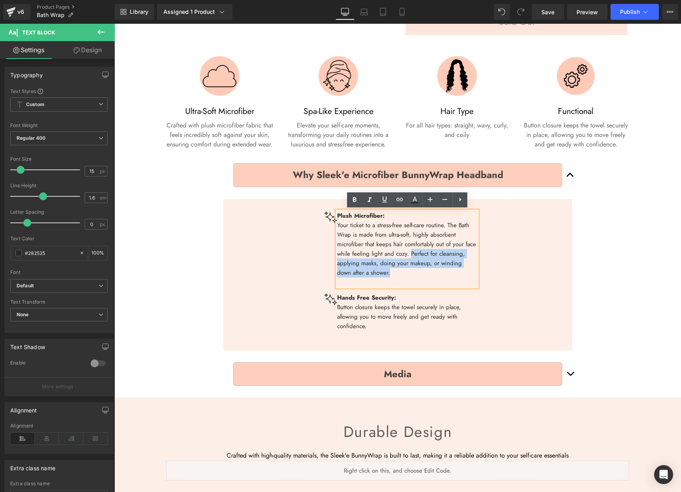
drag, startPoint x: 437, startPoint y: 268, endPoint x: 409, endPoint y: 256, distance: 30.3
click at [409, 256] on p "Your ticket to a stress-free self-care routine. The Bath Wrap is made from ultr…" at bounding box center [407, 248] width 140 height 57
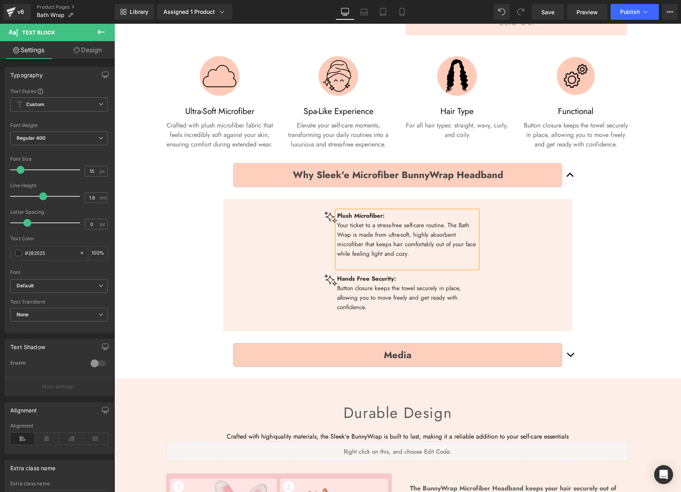
click at [637, 253] on div "Why Sleek'e Microfiber BunnyWrap Headband Text Block Image Plush Microfiber: Yo…" at bounding box center [397, 265] width 559 height 224
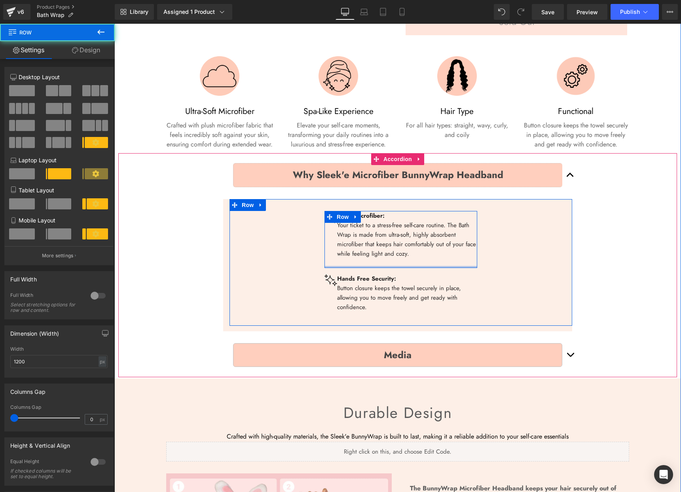
drag, startPoint x: 388, startPoint y: 266, endPoint x: 393, endPoint y: 263, distance: 5.8
click at [388, 266] on div "Image Plush Microfiber: Your ticket to a stress-free self-care routine. The Bat…" at bounding box center [401, 239] width 153 height 57
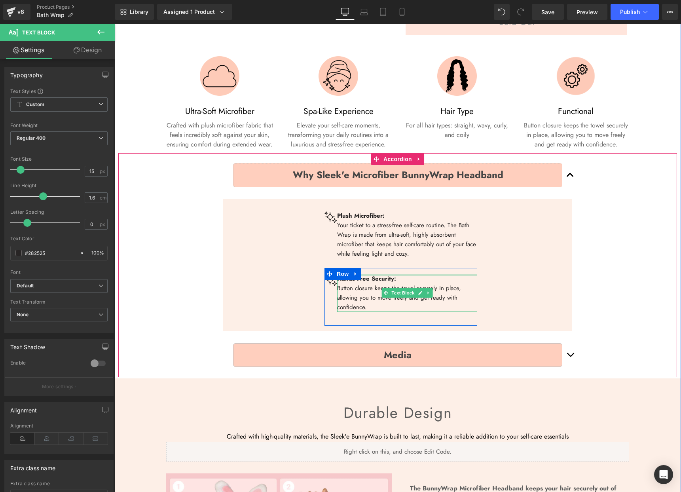
drag, startPoint x: 398, startPoint y: 266, endPoint x: 392, endPoint y: 266, distance: 5.9
click at [391, 273] on div "Image Plush Microfiber: Your ticket to a stress-free self-care routine. The Bat…" at bounding box center [401, 268] width 153 height 115
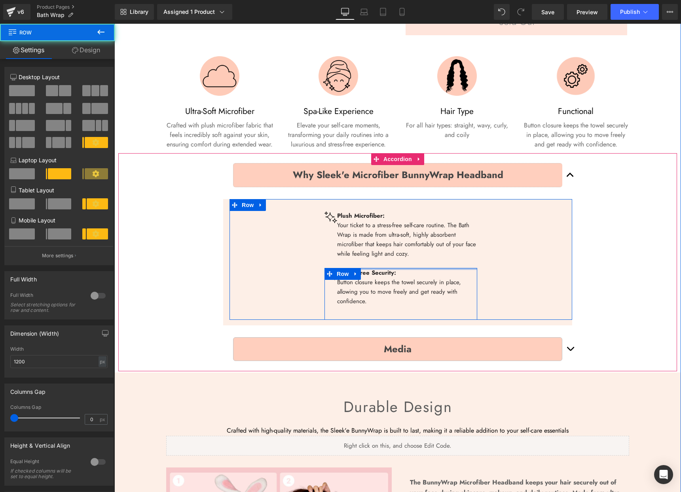
drag, startPoint x: 393, startPoint y: 270, endPoint x: 559, endPoint y: 283, distance: 166.0
click at [395, 261] on div "Image Plush Microfiber: Your ticket to a stress-free self-care routine. The Bat…" at bounding box center [401, 265] width 153 height 109
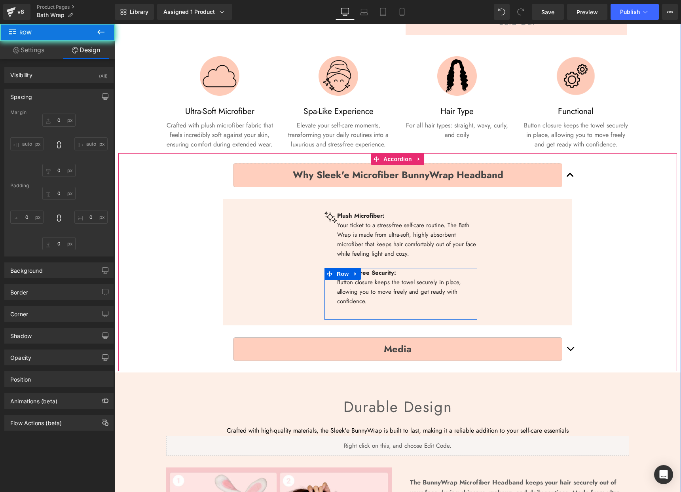
click at [646, 282] on div "Why Sleek'e Microfiber BunnyWrap Headband Text Block Image Plush Microfiber: Yo…" at bounding box center [397, 262] width 559 height 218
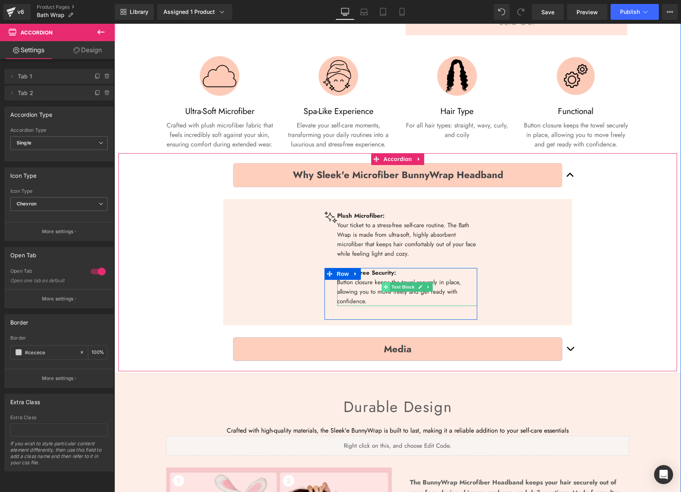
click at [384, 288] on icon at bounding box center [386, 287] width 4 height 5
click at [384, 289] on icon at bounding box center [386, 287] width 4 height 5
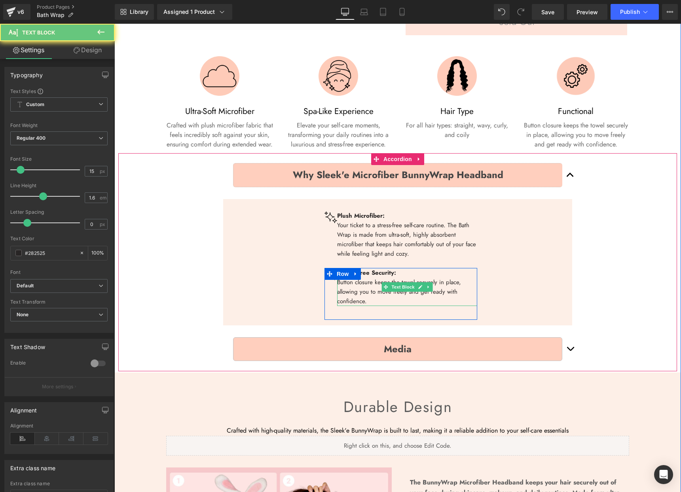
drag, startPoint x: 384, startPoint y: 289, endPoint x: 375, endPoint y: 288, distance: 8.7
click at [384, 289] on span at bounding box center [386, 286] width 8 height 9
click at [363, 287] on p "Button closure keeps the towel securely in place, allowing you to move freely a…" at bounding box center [407, 291] width 140 height 28
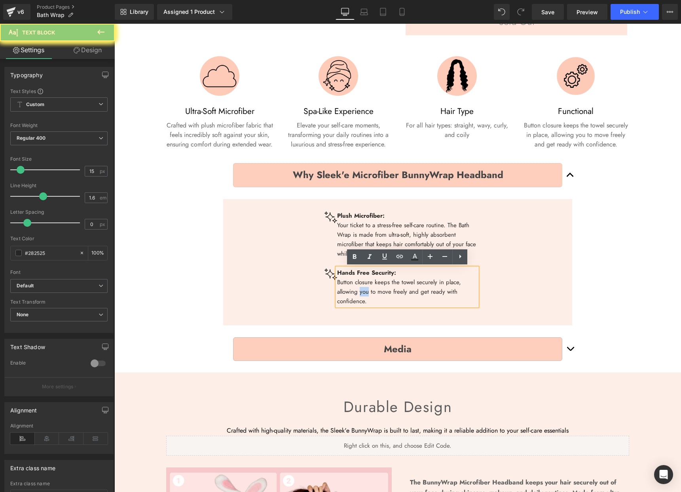
click at [363, 287] on p "Button closure keeps the towel securely in place, allowing you to move freely a…" at bounding box center [407, 291] width 140 height 28
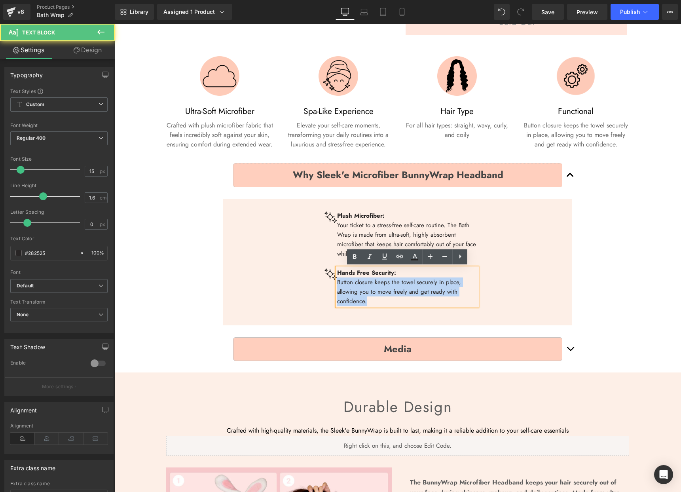
click at [363, 287] on p "Button closure keeps the towel securely in place, allowing you to move freely a…" at bounding box center [407, 291] width 140 height 28
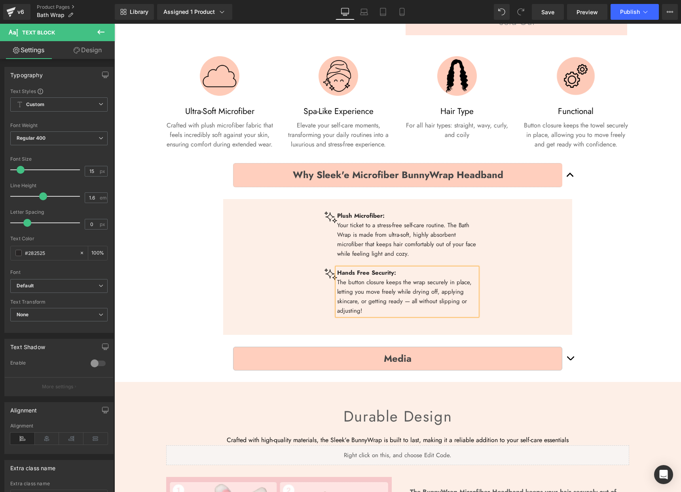
click at [533, 263] on div "Image Plush Microfiber: Your ticket to a stress-free self-care routine. The Bat…" at bounding box center [401, 264] width 343 height 130
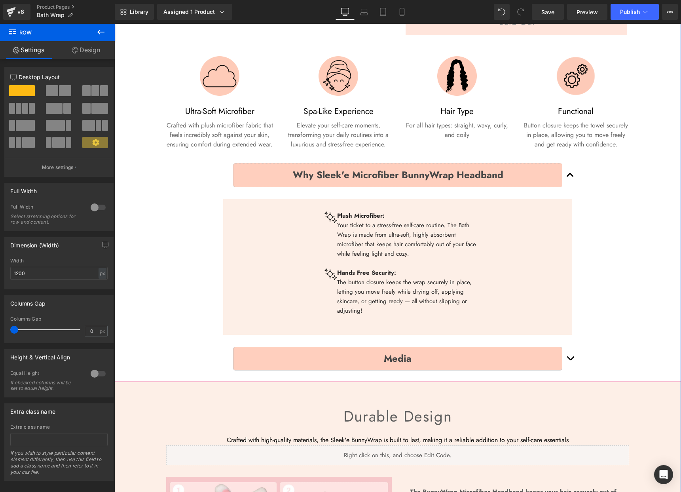
click at [455, 113] on h3 "Hair Type" at bounding box center [457, 111] width 109 height 13
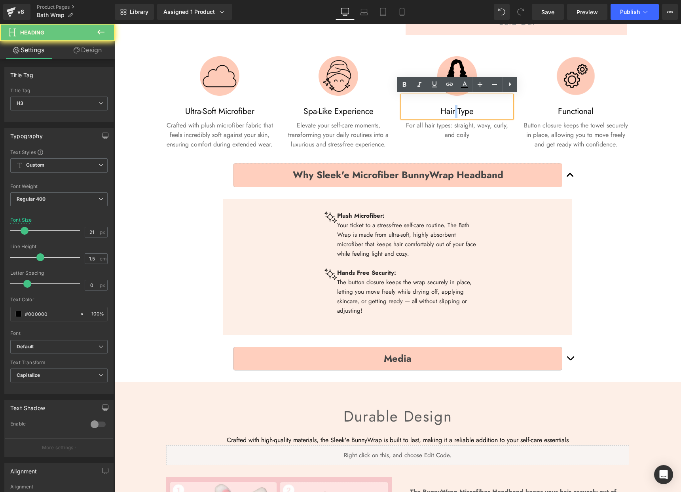
click at [455, 113] on h3 "Hair Type" at bounding box center [457, 111] width 109 height 13
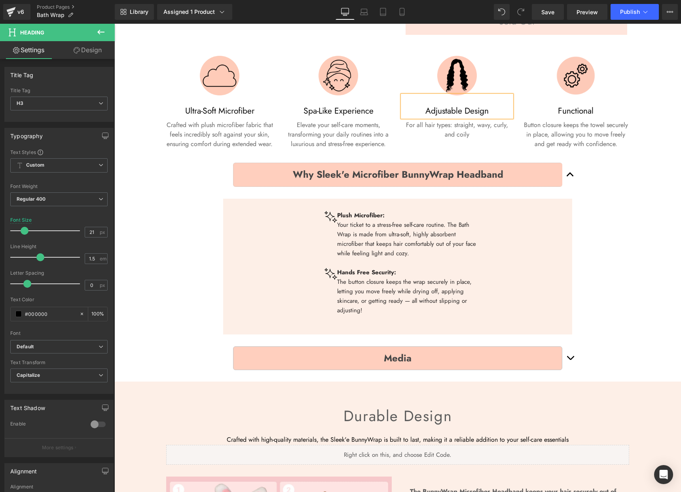
click at [473, 126] on link at bounding box center [470, 127] width 8 height 9
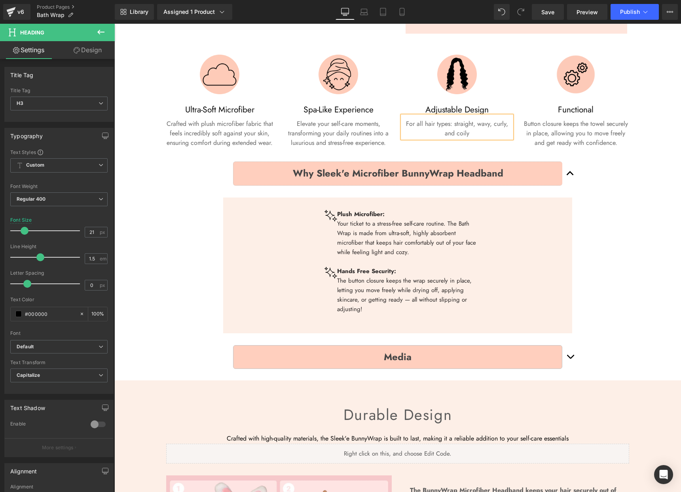
click at [473, 126] on p "For all hair types: straight, wavy, curly, and coily" at bounding box center [457, 128] width 109 height 19
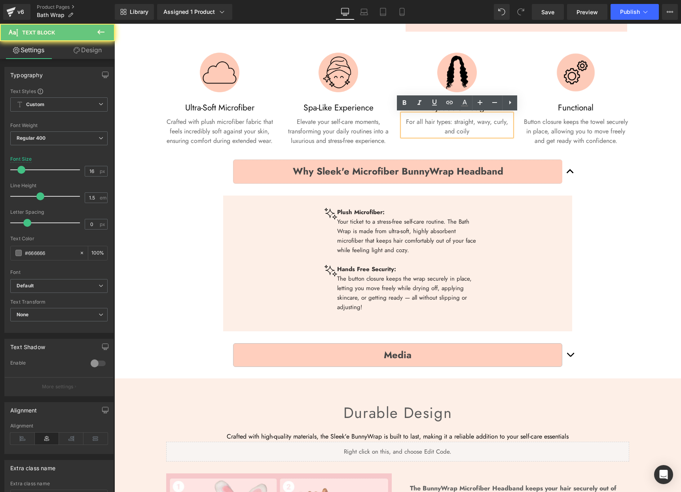
click at [455, 132] on p "For all hair types: straight, wavy, curly, and coily" at bounding box center [457, 126] width 109 height 19
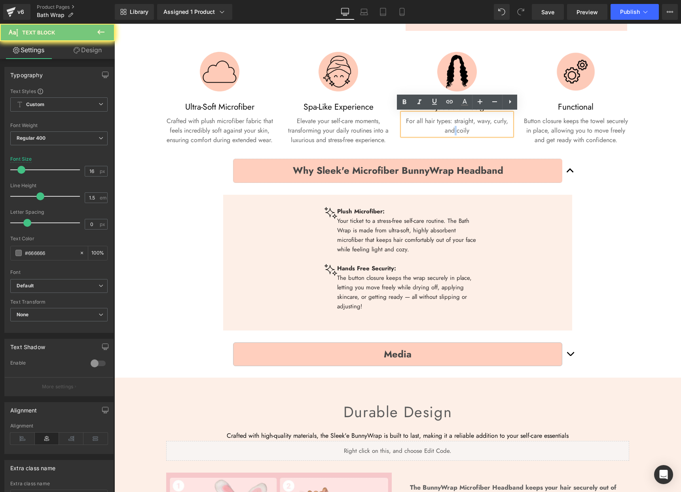
click at [455, 132] on p "For all hair types: straight, wavy, curly, and coily" at bounding box center [457, 125] width 109 height 19
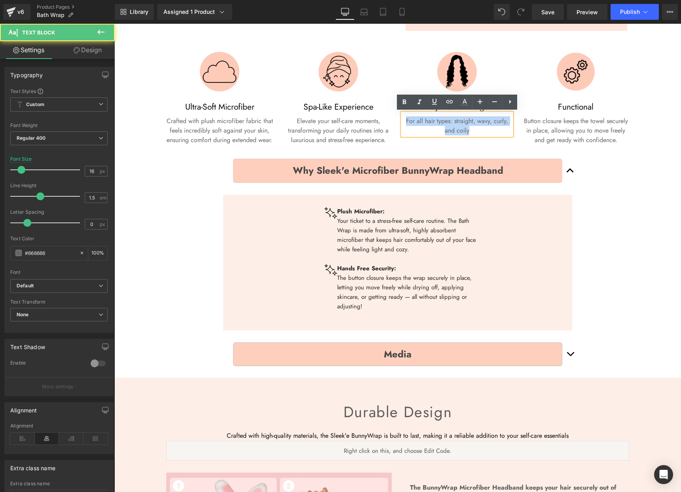
click at [455, 132] on p "For all hair types: straight, wavy, curly, and coily" at bounding box center [457, 125] width 109 height 19
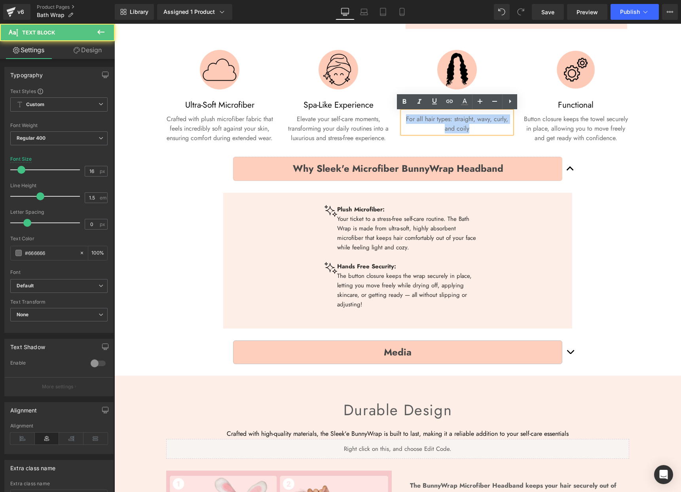
paste div
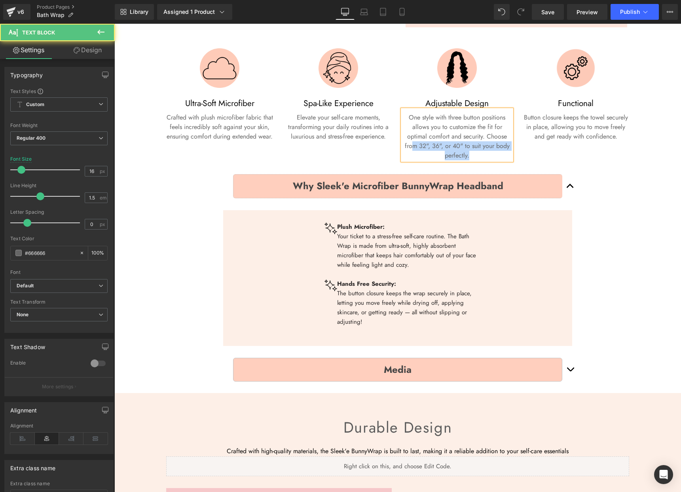
scroll to position [337, 0]
drag, startPoint x: 484, startPoint y: 155, endPoint x: 422, endPoint y: 144, distance: 63.4
click at [420, 145] on p "One style with three button positions allows you to customize the fit for optim…" at bounding box center [457, 135] width 109 height 47
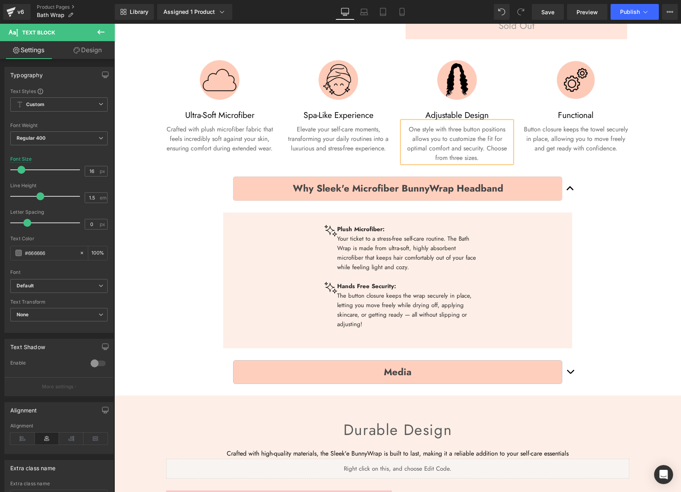
scroll to position [328, 0]
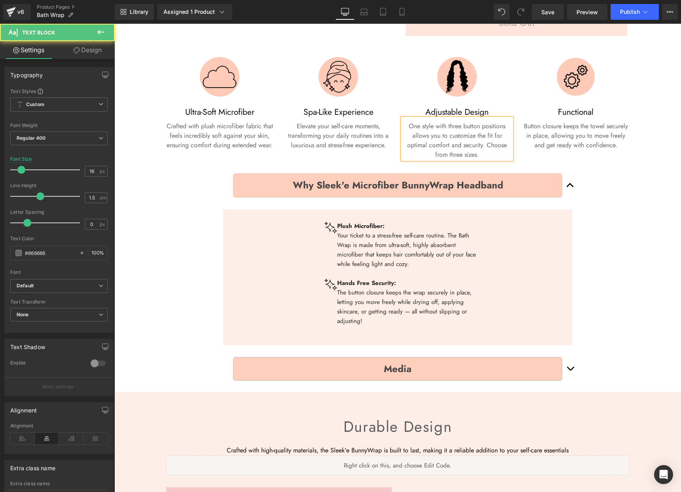
click at [460, 142] on p "One style with three button positions allows you to customize the fit for optim…" at bounding box center [457, 141] width 109 height 38
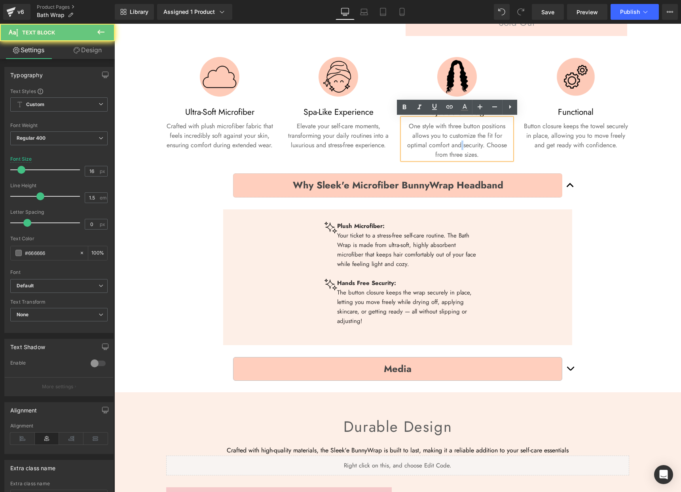
click at [460, 142] on p "One style with three button positions allows you to customize the fit for optim…" at bounding box center [457, 141] width 109 height 38
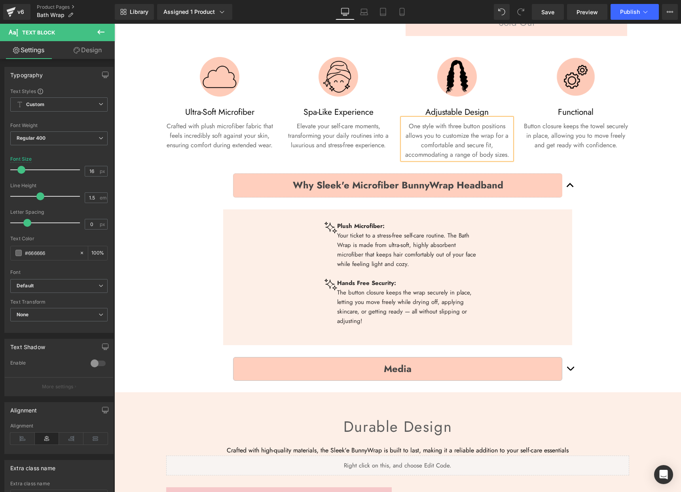
click at [524, 154] on div "Image Ultra-Soft Microfiber Heading Crafted with plush microfiber fabric that f…" at bounding box center [397, 101] width 475 height 126
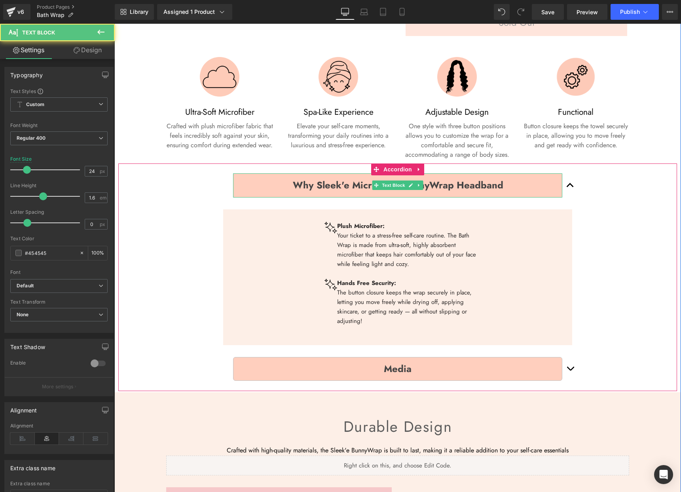
click at [460, 179] on b "Why Sleek'e Microfiber BunnyWrap Headband" at bounding box center [398, 185] width 211 height 14
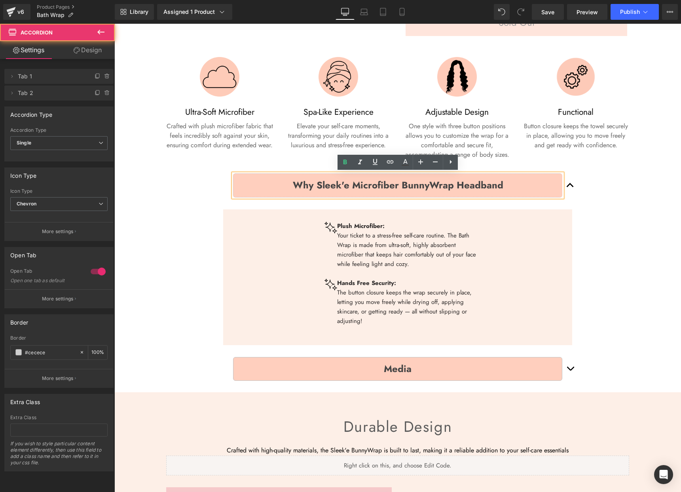
click at [570, 187] on span "button" at bounding box center [570, 187] width 0 height 0
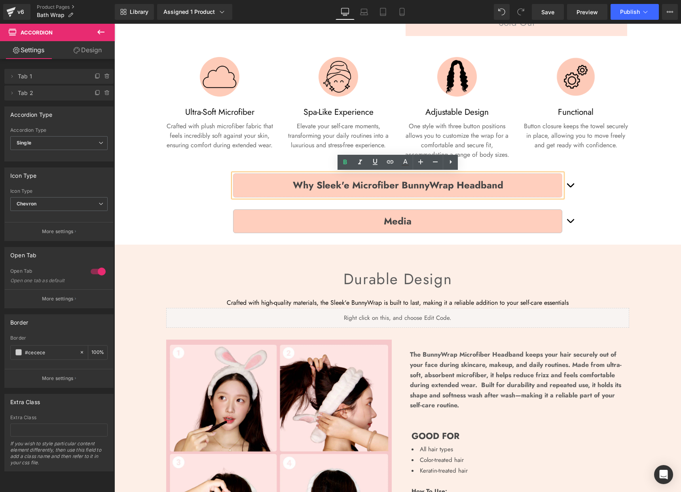
drag, startPoint x: 464, startPoint y: 185, endPoint x: 451, endPoint y: 186, distance: 13.5
click at [464, 185] on b "Why Sleek'e Microfiber BunnyWrap Headband" at bounding box center [398, 185] width 211 height 14
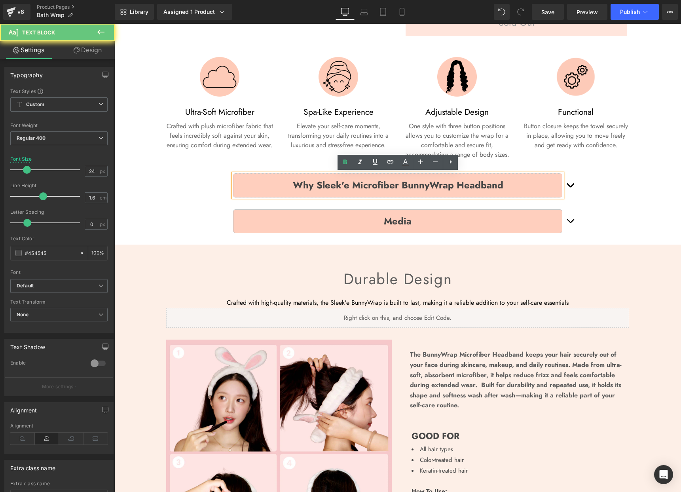
click at [418, 184] on b "Why Sleek'e Microfiber BunnyWrap Headband" at bounding box center [398, 185] width 211 height 14
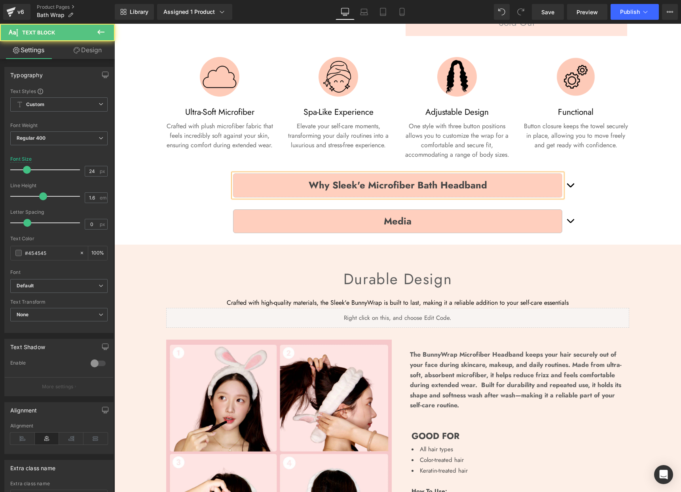
click at [460, 180] on b "Why Sleek'e Microfiber Bath Headband" at bounding box center [398, 185] width 179 height 14
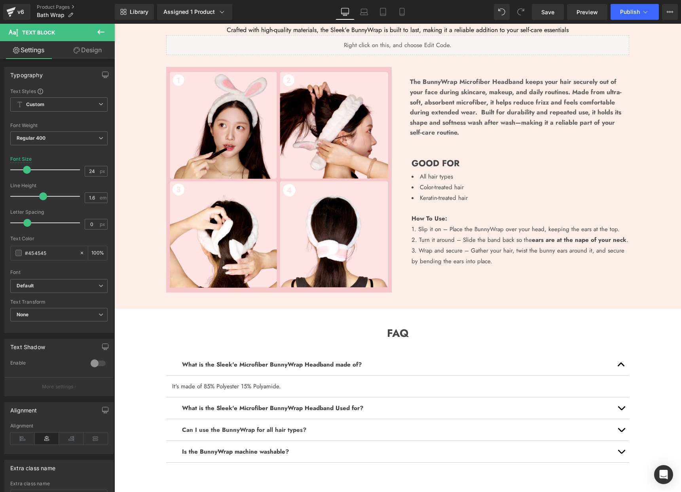
scroll to position [602, 0]
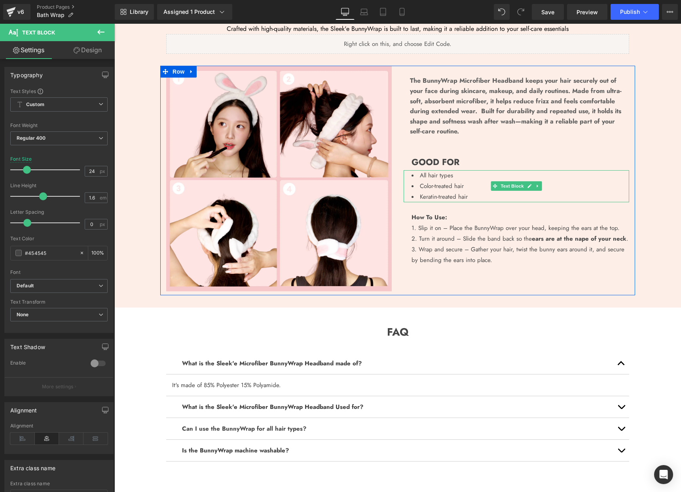
click at [475, 183] on li "Color-treated hair" at bounding box center [521, 186] width 218 height 11
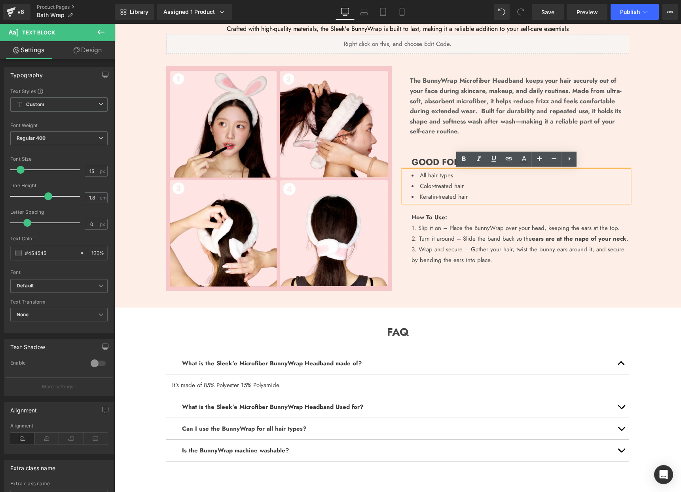
click at [474, 196] on li "Keratin-treated hair" at bounding box center [521, 197] width 218 height 11
click at [401, 157] on div "The BunnyWrap Microfiber Headband keeps your hair securely out of your face dur…" at bounding box center [516, 173] width 237 height 215
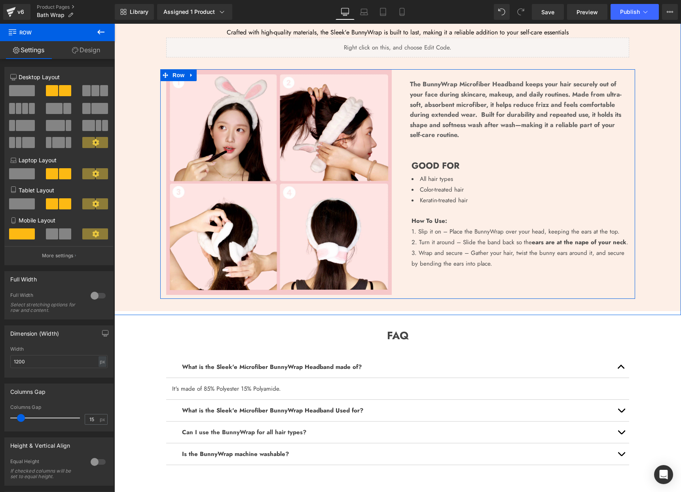
click at [461, 118] on p "The BunnyWrap Microfiber Headband keeps your hair securely out of your face dur…" at bounding box center [516, 109] width 213 height 61
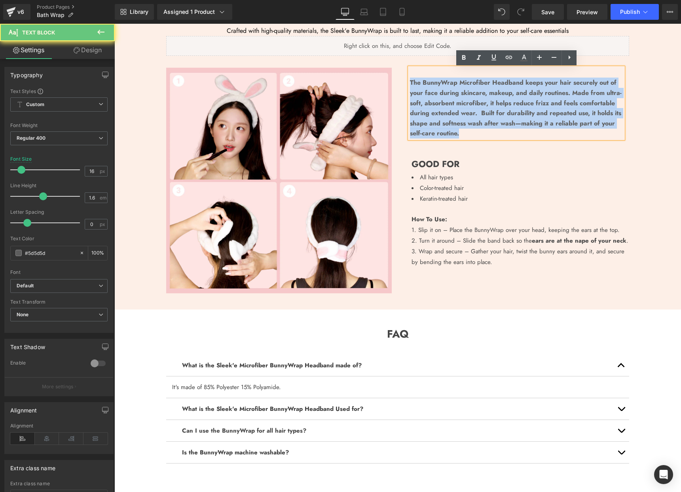
click at [461, 118] on p "The BunnyWrap Microfiber Headband keeps your hair securely out of your face dur…" at bounding box center [516, 108] width 213 height 61
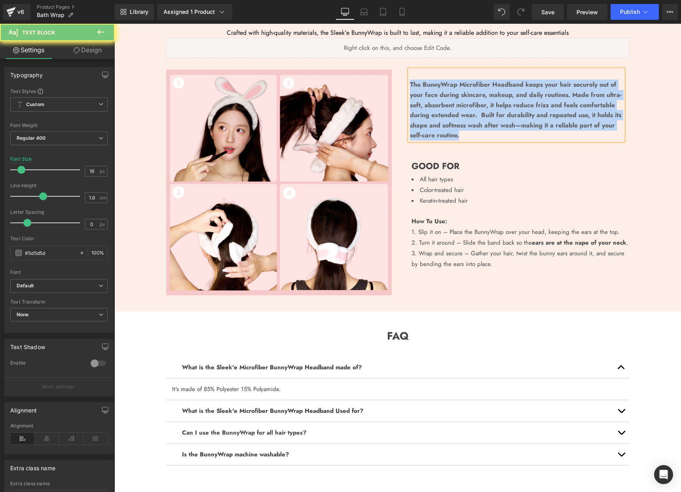
paste div
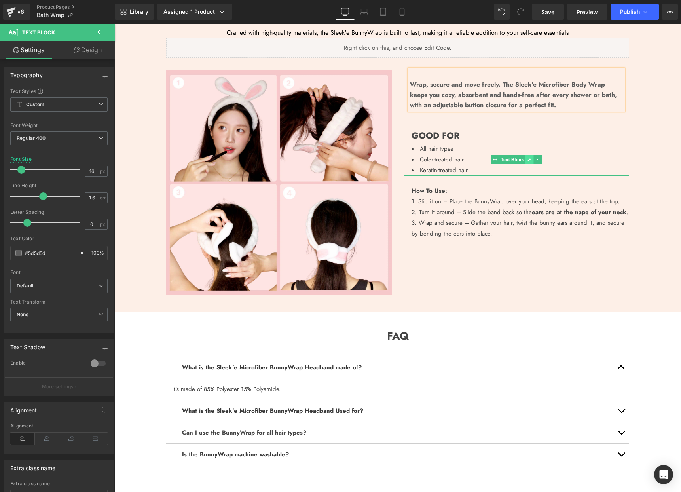
scroll to position [598, 0]
click at [530, 159] on icon at bounding box center [530, 159] width 4 height 5
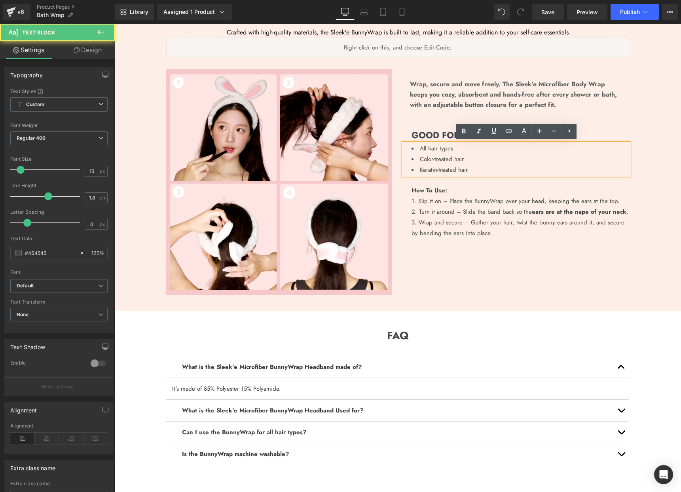
scroll to position [599, 0]
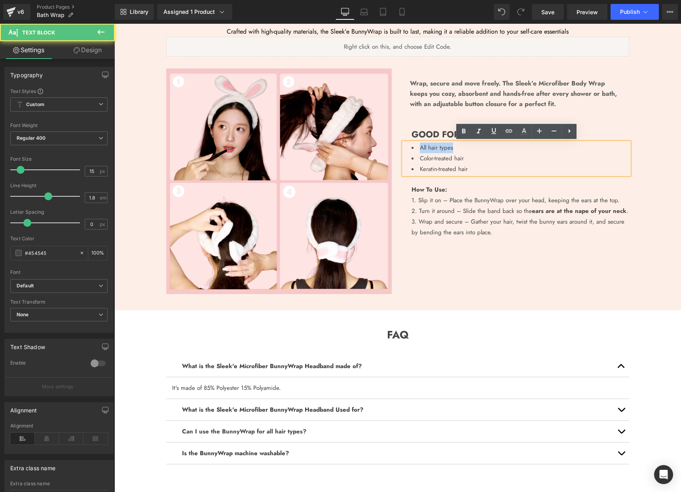
drag, startPoint x: 410, startPoint y: 151, endPoint x: 414, endPoint y: 150, distance: 4.5
click at [414, 150] on li "All hair types" at bounding box center [521, 147] width 218 height 11
drag, startPoint x: 473, startPoint y: 160, endPoint x: 416, endPoint y: 158, distance: 57.0
click at [416, 158] on li "Color-treated hair" at bounding box center [521, 158] width 218 height 11
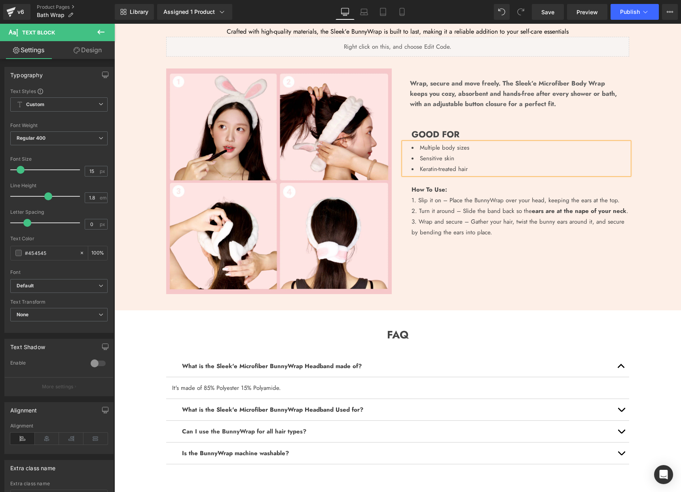
click at [454, 167] on li "Keratin-treated hair" at bounding box center [521, 169] width 218 height 11
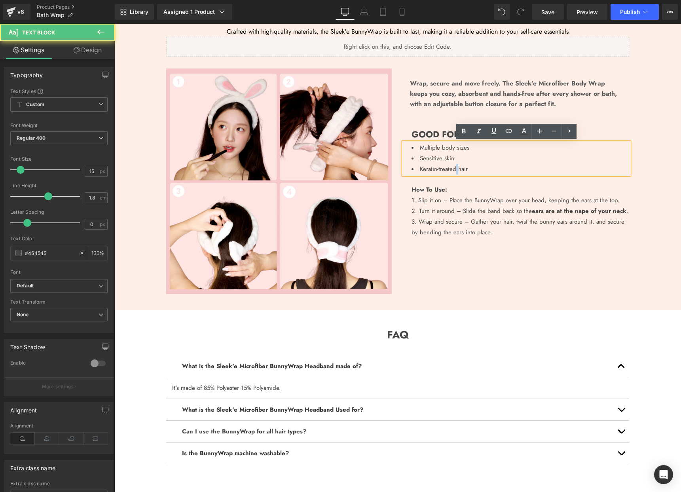
click at [454, 167] on li "Keratin-treated hair" at bounding box center [521, 169] width 218 height 11
click at [455, 167] on li "Keratin-treated hair" at bounding box center [521, 169] width 218 height 11
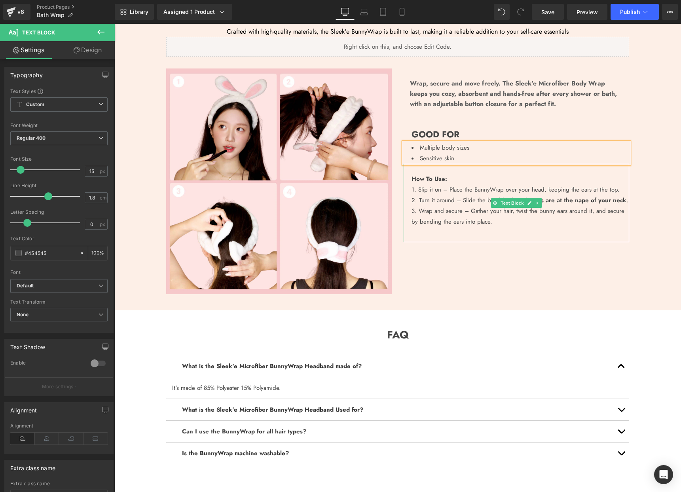
click at [484, 213] on div "3. Wrap and secure – Gather your hair, twist the bunny ears around it, and secu…" at bounding box center [521, 216] width 218 height 21
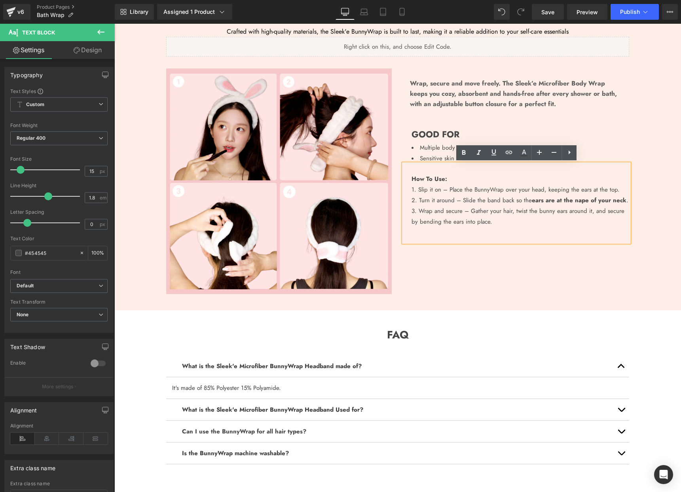
click at [510, 219] on div "3. Wrap and secure – Gather your hair, twist the bunny ears around it, and secu…" at bounding box center [521, 216] width 218 height 21
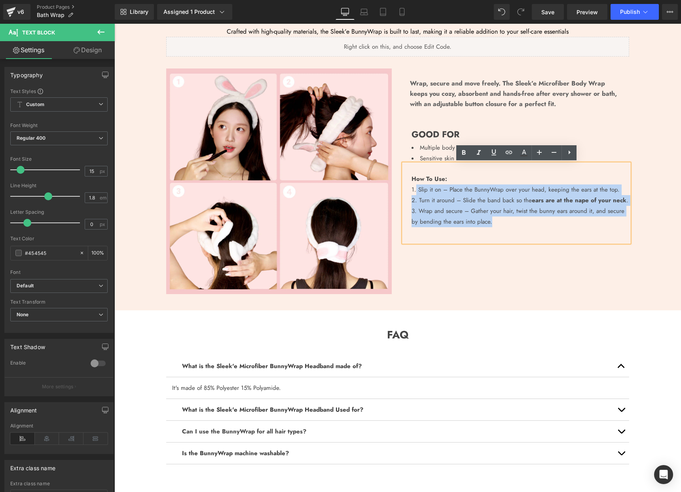
drag, startPoint x: 483, startPoint y: 220, endPoint x: 416, endPoint y: 188, distance: 74.9
click at [416, 188] on div "How To Use: 1. Slip it on – Place the BunnyWrap over your head, keeping the ear…" at bounding box center [517, 203] width 226 height 78
paste div
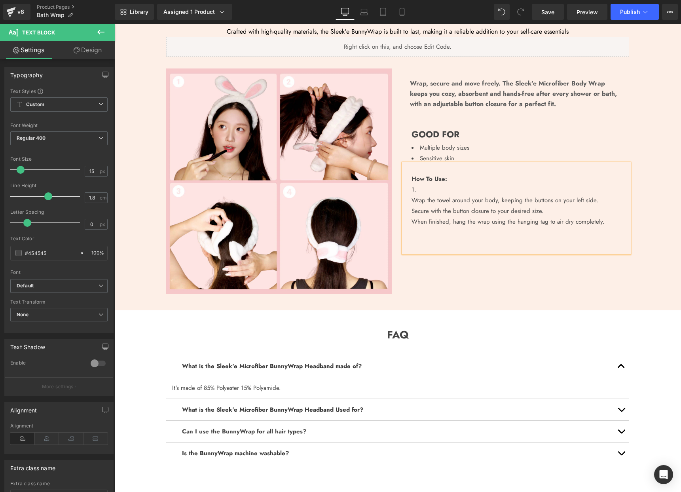
scroll to position [600, 0]
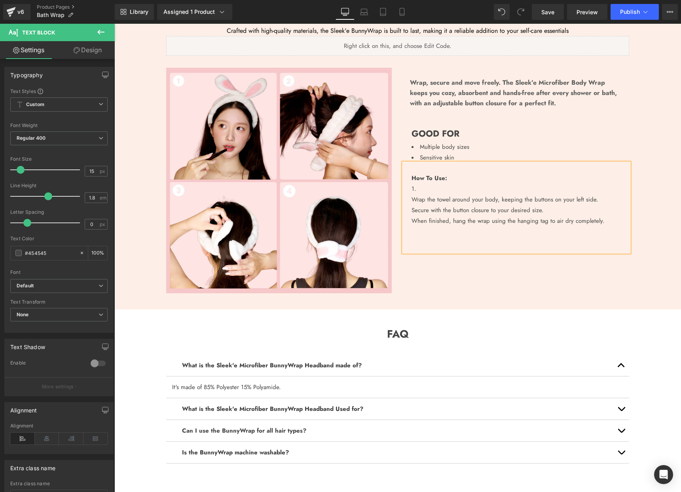
click at [408, 201] on div "How To Use: 1. Wrap the towel around your body, keeping the buttons on your lef…" at bounding box center [517, 207] width 226 height 89
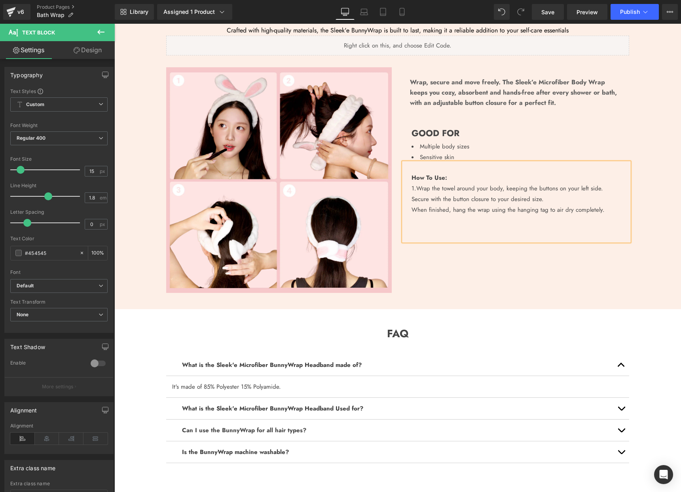
click at [611, 185] on div "1. Wrap the towel around your body, keeping the buttons on your left side." at bounding box center [521, 188] width 218 height 11
click at [406, 212] on div "How To Use: 1. Wrap the towel around your body, keeping the buttons on your lef…" at bounding box center [517, 202] width 226 height 78
click at [602, 145] on li "Multiple body sizes" at bounding box center [521, 146] width 218 height 11
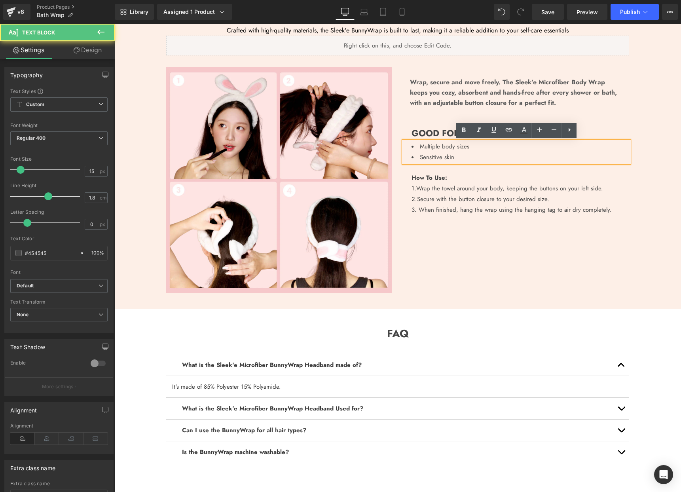
click at [588, 280] on div "Image Wrap, secure and move freely. The Sleek’e Microfiber Body Wrap keeps you …" at bounding box center [397, 182] width 475 height 230
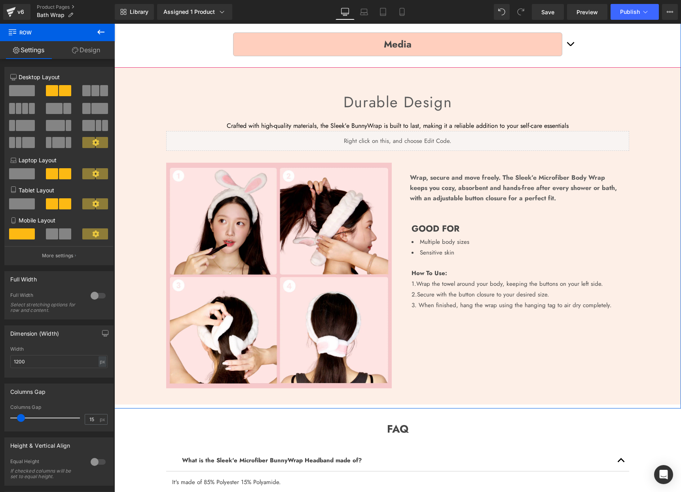
scroll to position [506, 0]
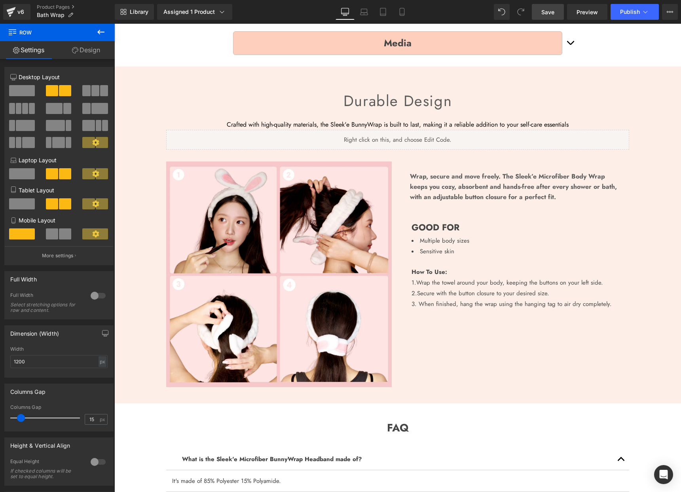
click at [540, 11] on link "Save" at bounding box center [548, 12] width 32 height 16
